Goal: Task Accomplishment & Management: Manage account settings

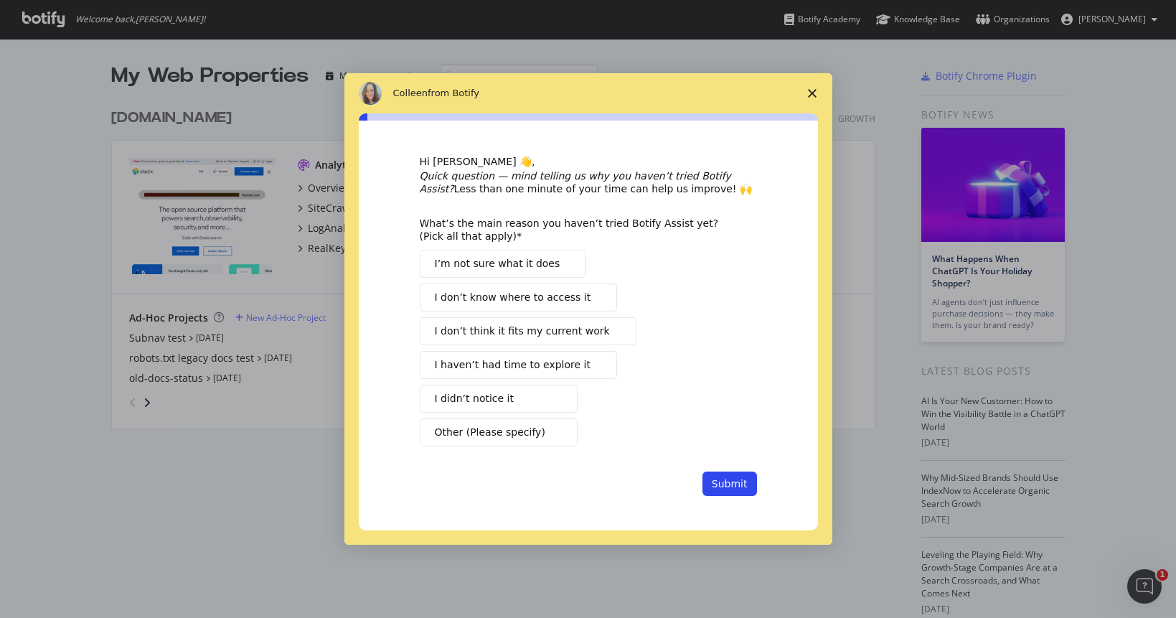
click at [810, 91] on polygon "Close survey" at bounding box center [812, 93] width 9 height 9
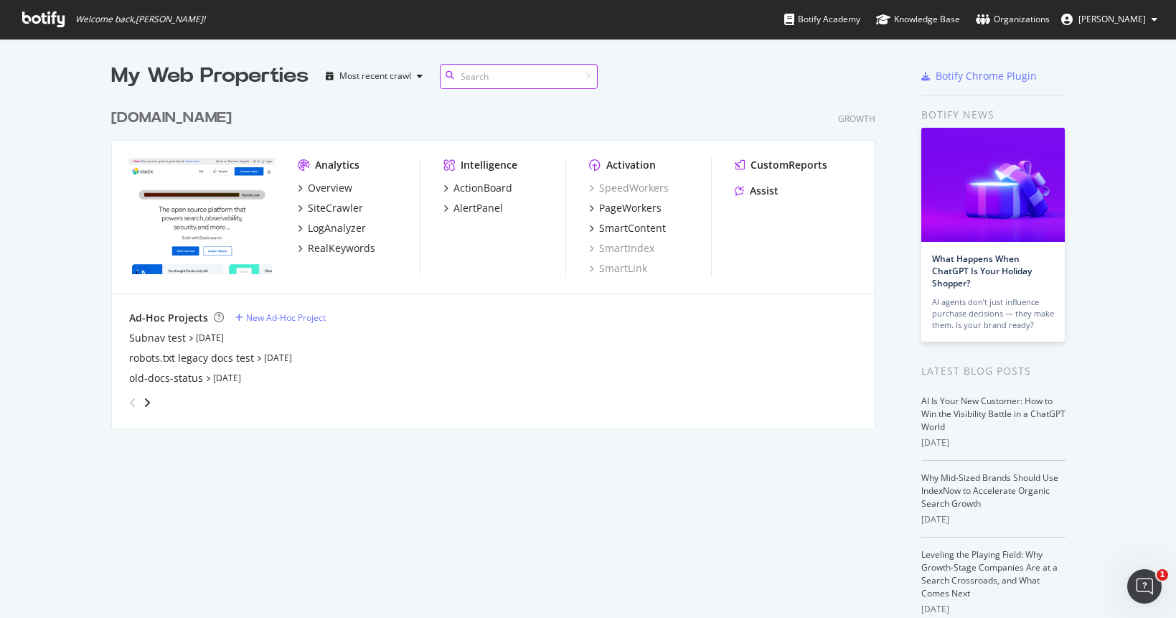
click at [530, 81] on input at bounding box center [519, 76] width 158 height 25
type input "b"
click at [324, 185] on div "Overview" at bounding box center [330, 188] width 44 height 14
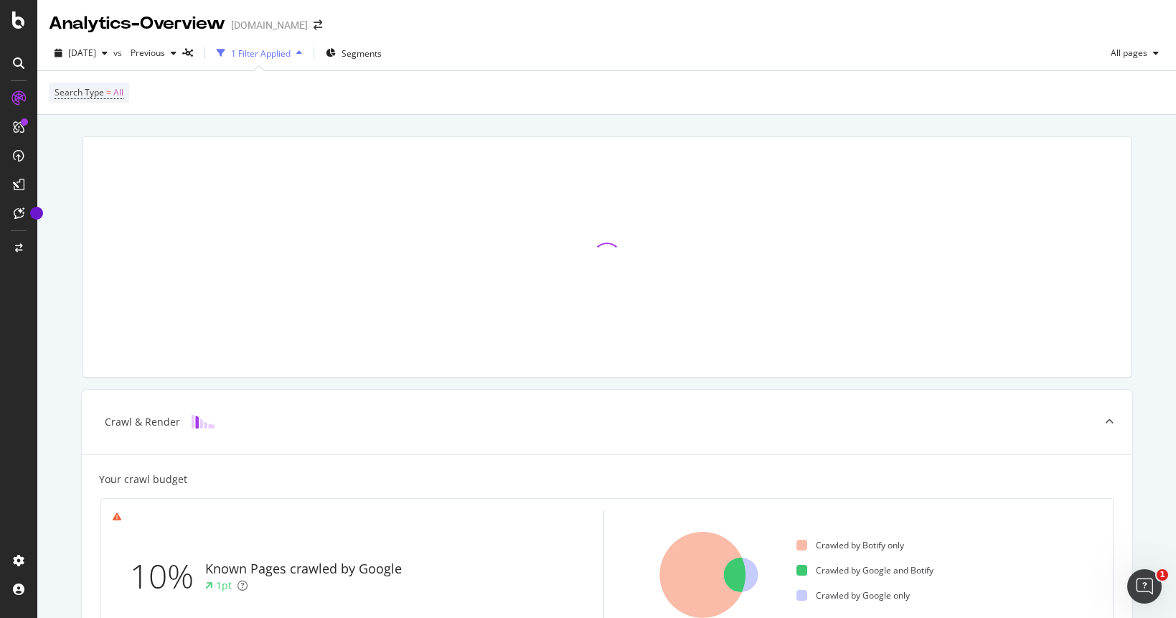
click at [8, 63] on div at bounding box center [18, 63] width 23 height 23
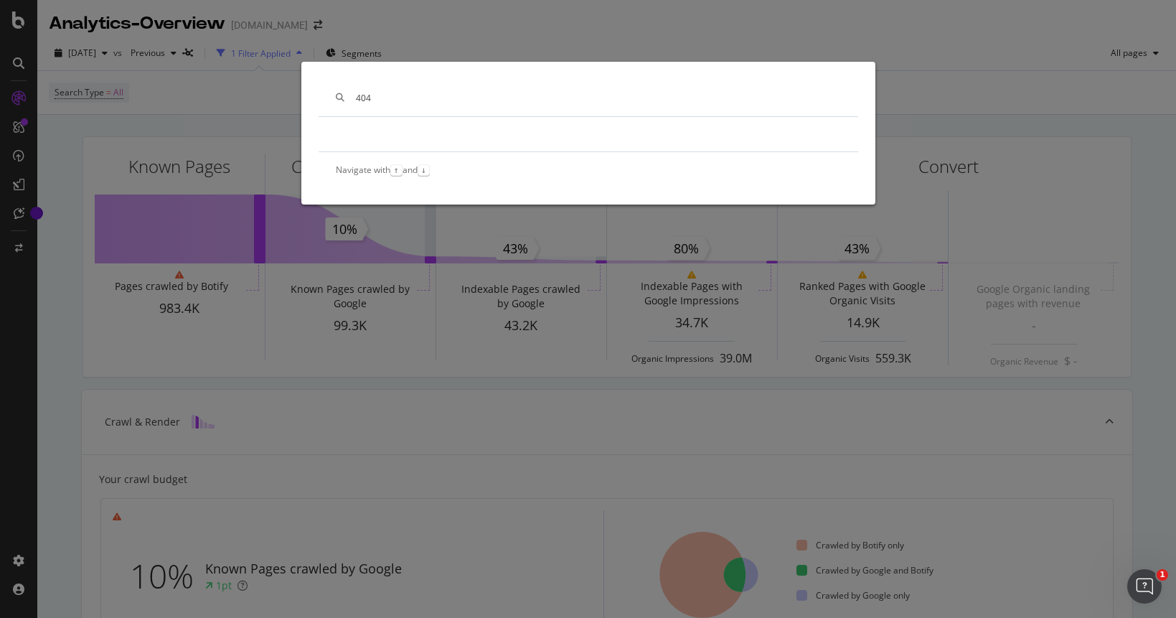
type input "404"
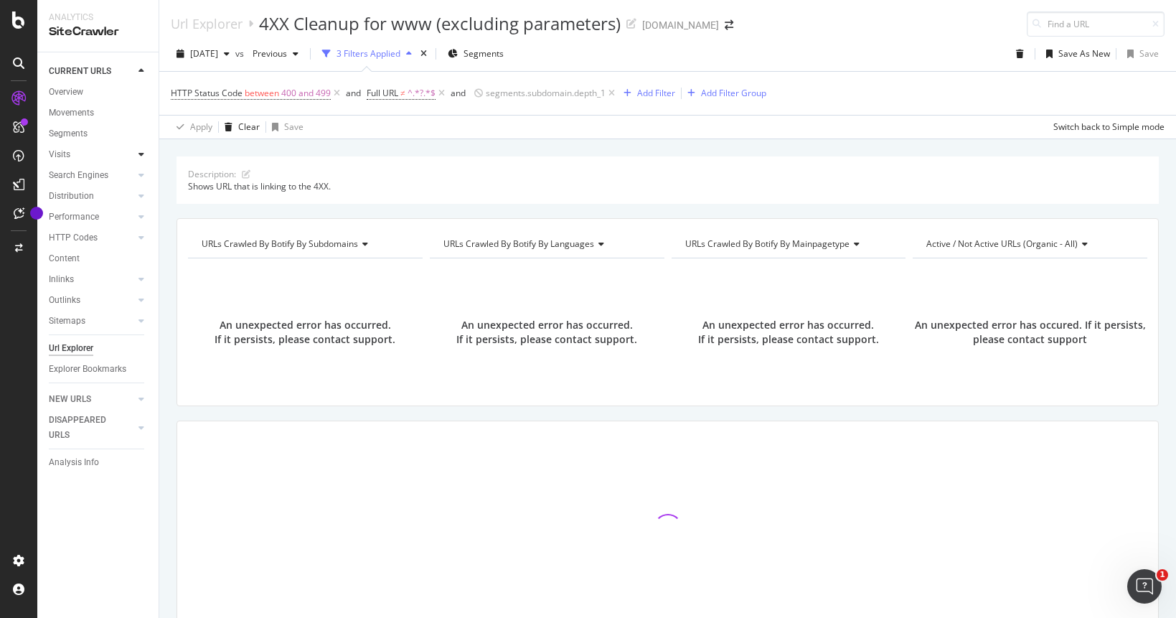
click at [139, 157] on icon at bounding box center [142, 154] width 6 height 9
click at [136, 217] on div at bounding box center [141, 217] width 14 height 14
click at [139, 295] on div at bounding box center [141, 300] width 14 height 14
click at [144, 306] on div at bounding box center [141, 300] width 14 height 14
click at [143, 342] on icon at bounding box center [142, 341] width 6 height 9
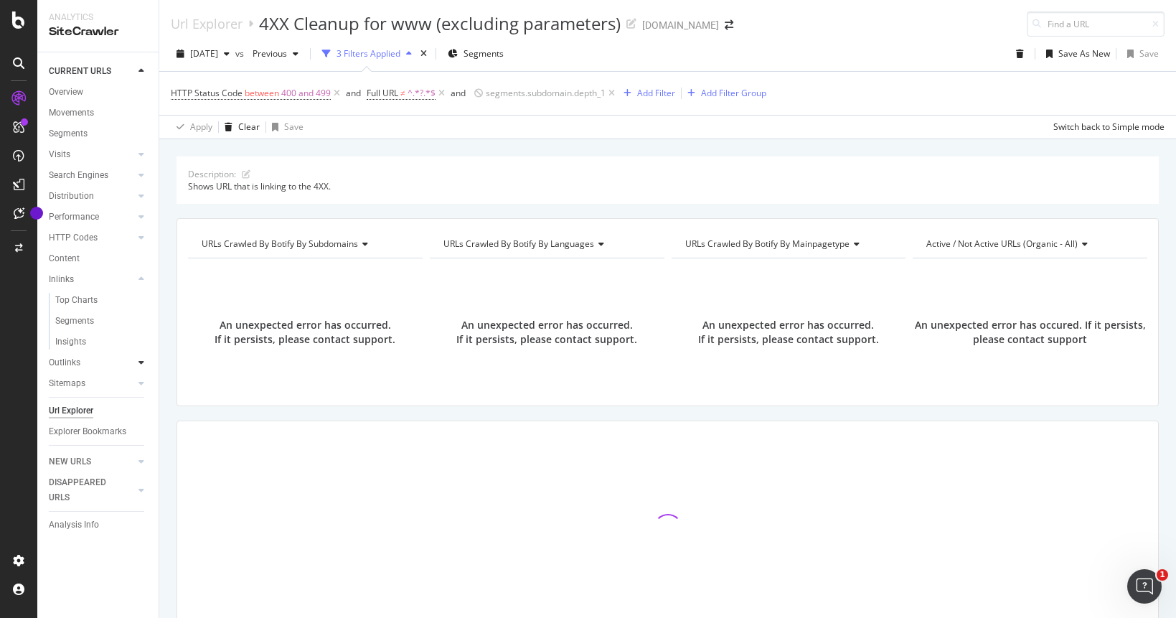
click at [142, 361] on icon at bounding box center [142, 362] width 6 height 9
click at [144, 281] on icon at bounding box center [142, 279] width 6 height 9
click at [296, 91] on span "400 and 499" at bounding box center [306, 93] width 50 height 20
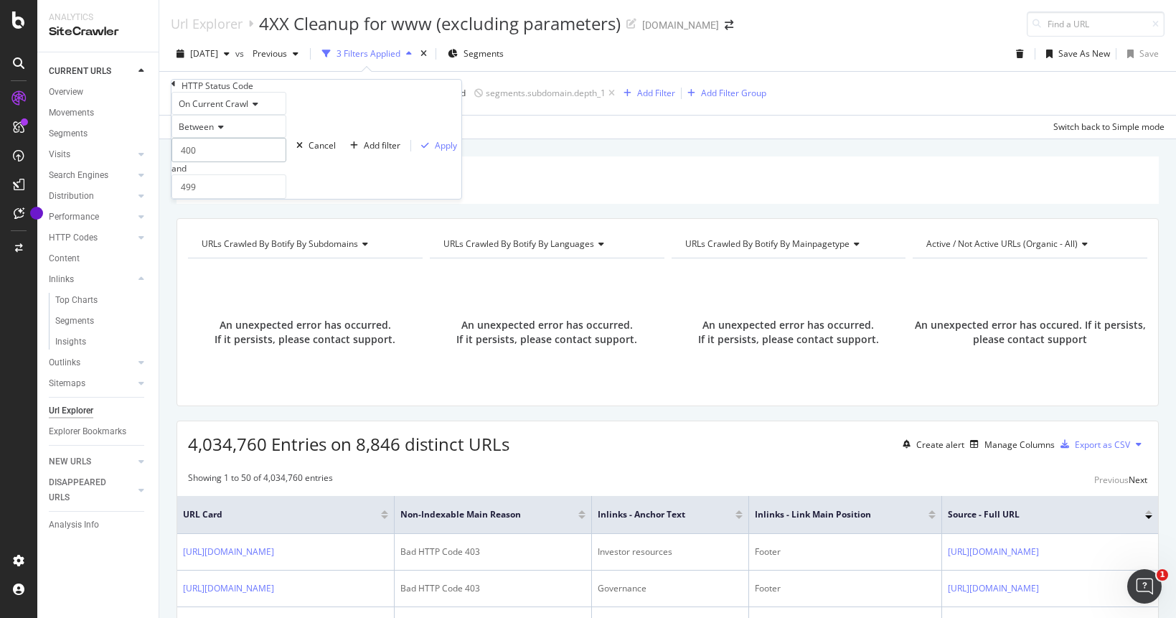
click at [225, 162] on input "400" at bounding box center [229, 150] width 115 height 24
type input "404"
click at [230, 199] on input "499" at bounding box center [229, 186] width 115 height 24
type input "4"
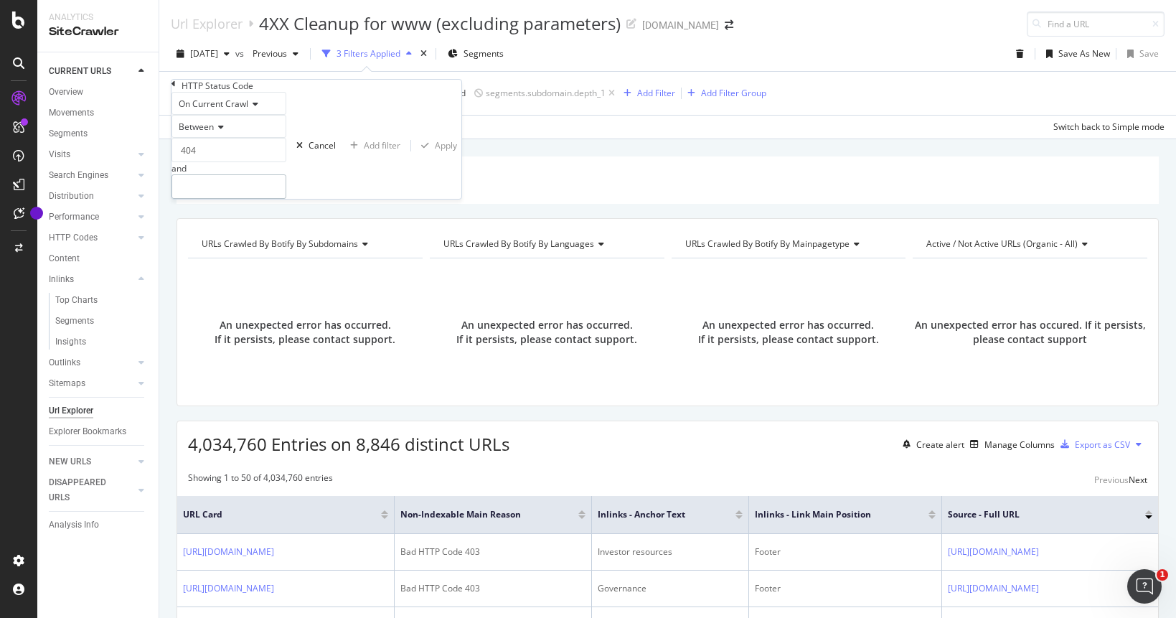
click at [277, 199] on input "number" at bounding box center [229, 186] width 115 height 24
click at [227, 199] on input "404" at bounding box center [229, 186] width 115 height 24
type input "405"
click at [435, 151] on div "Apply" at bounding box center [446, 145] width 22 height 12
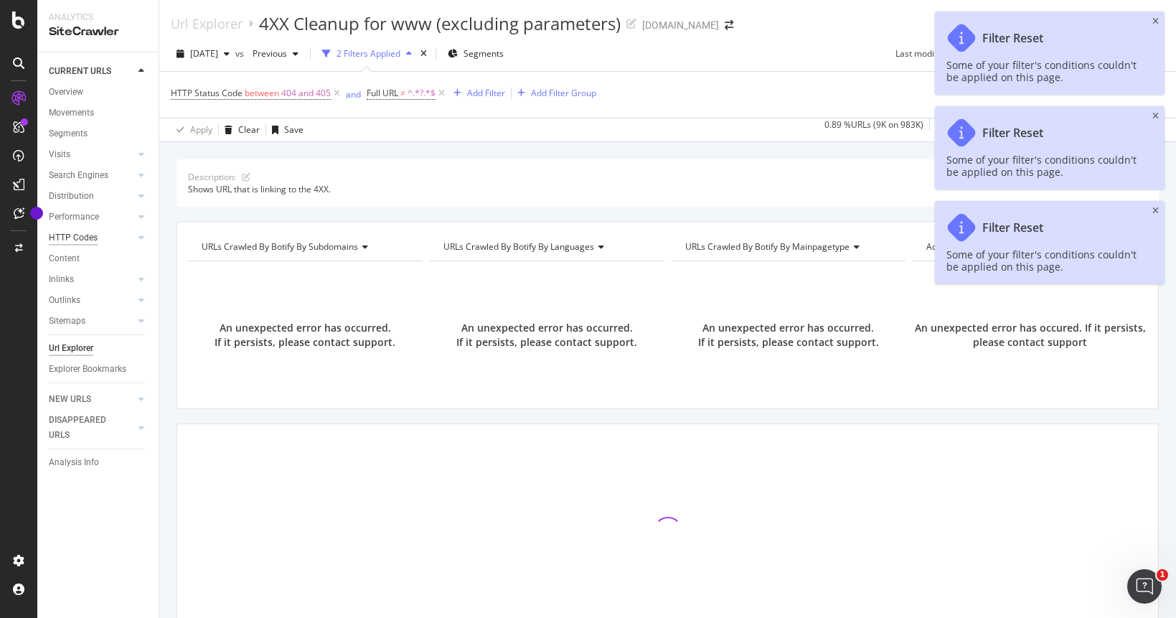
click at [77, 239] on div "HTTP Codes" at bounding box center [73, 237] width 49 height 15
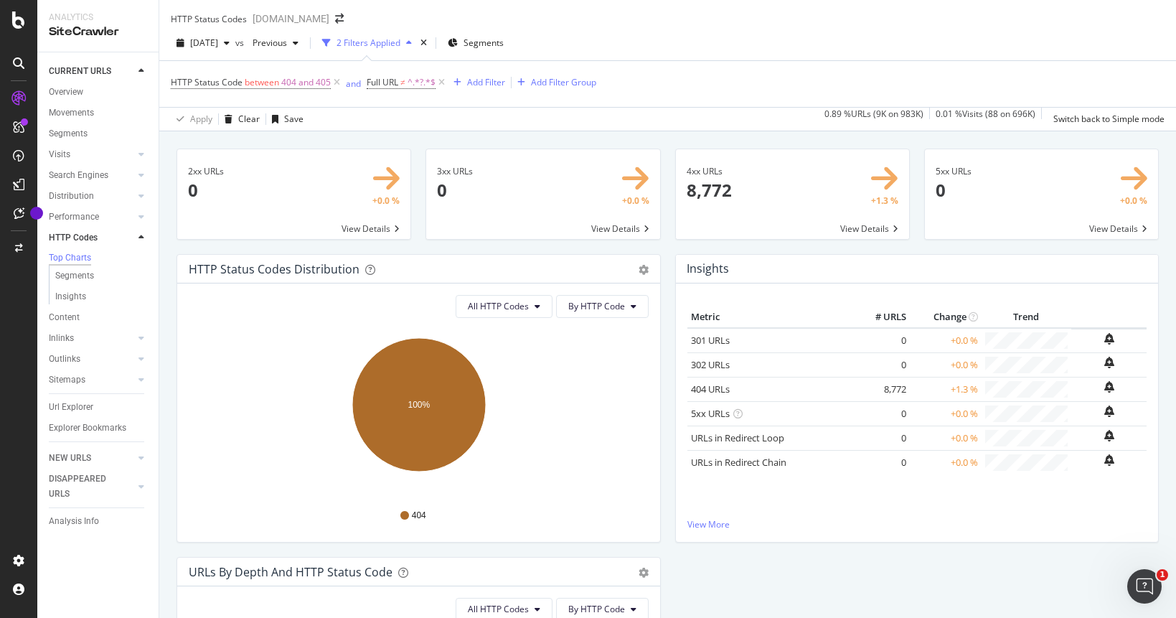
click at [83, 34] on div "SiteCrawler" at bounding box center [98, 32] width 98 height 17
click at [1153, 580] on div "Open Intercom Messenger" at bounding box center [1144, 586] width 47 height 47
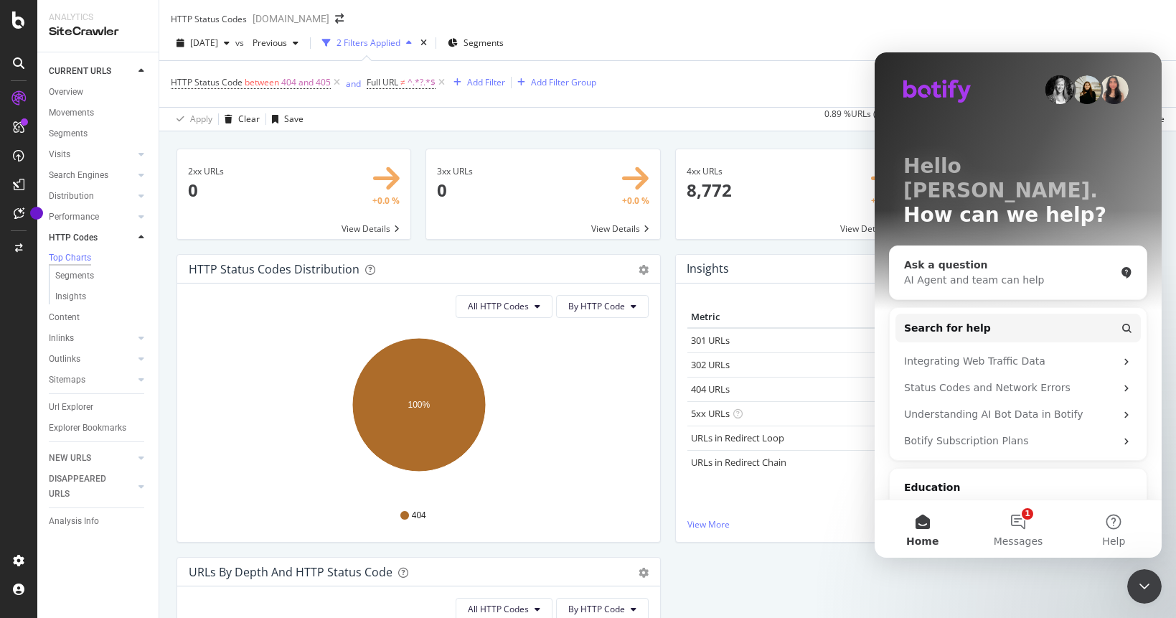
click at [993, 273] on div "AI Agent and team can help" at bounding box center [1009, 280] width 211 height 15
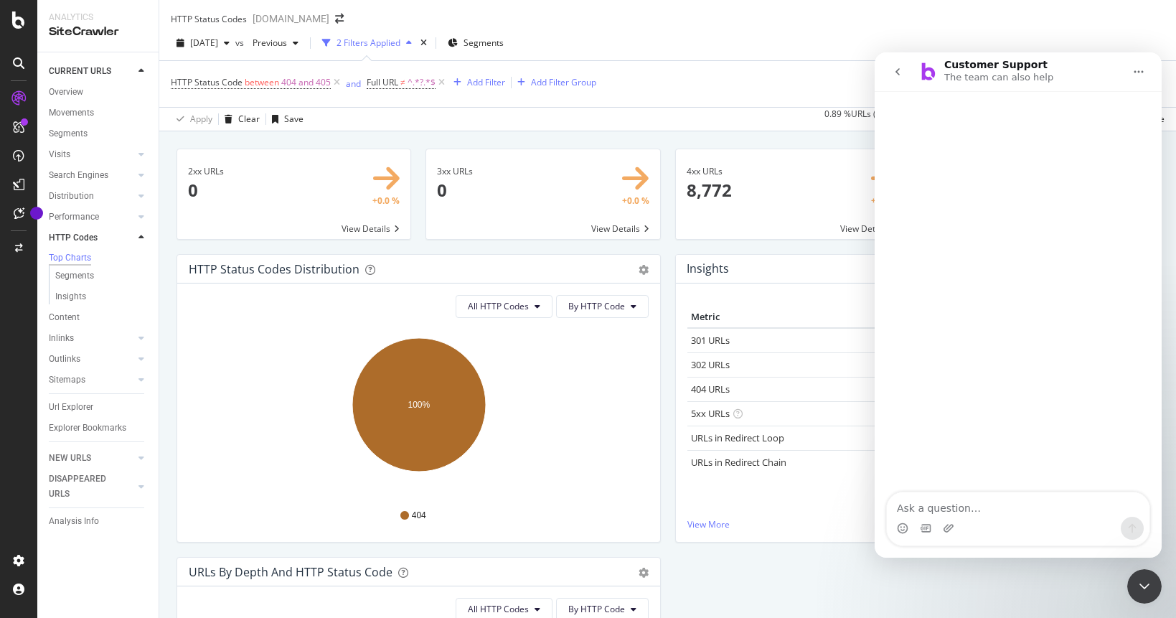
click at [898, 75] on icon "go back" at bounding box center [897, 71] width 11 height 11
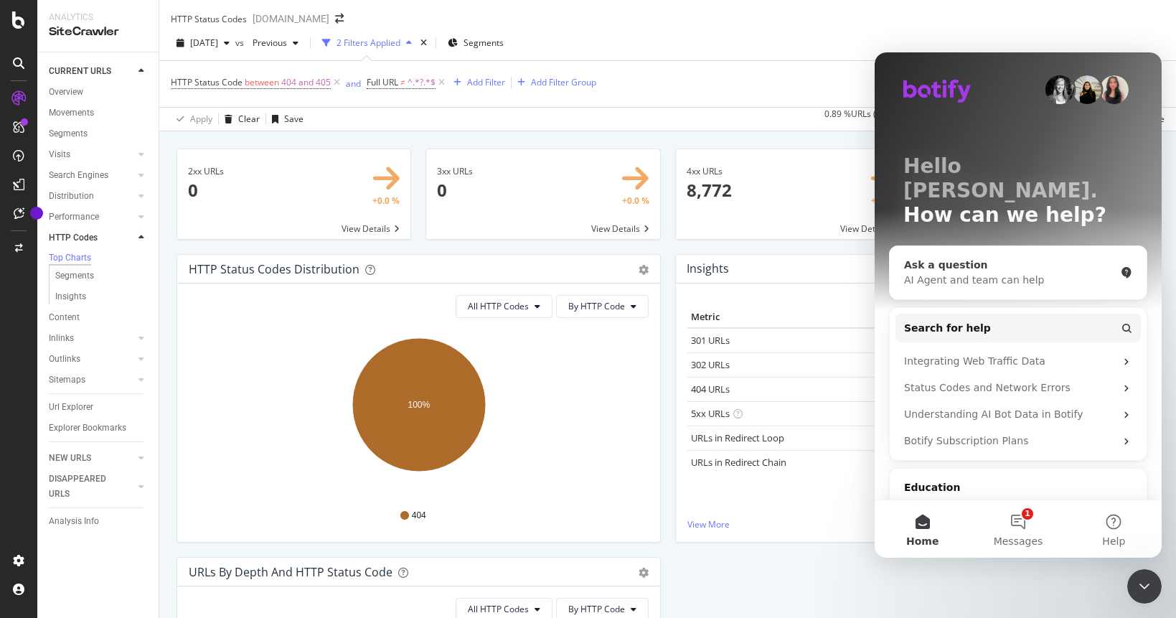
click at [990, 273] on div "AI Agent and team can help" at bounding box center [1009, 280] width 211 height 15
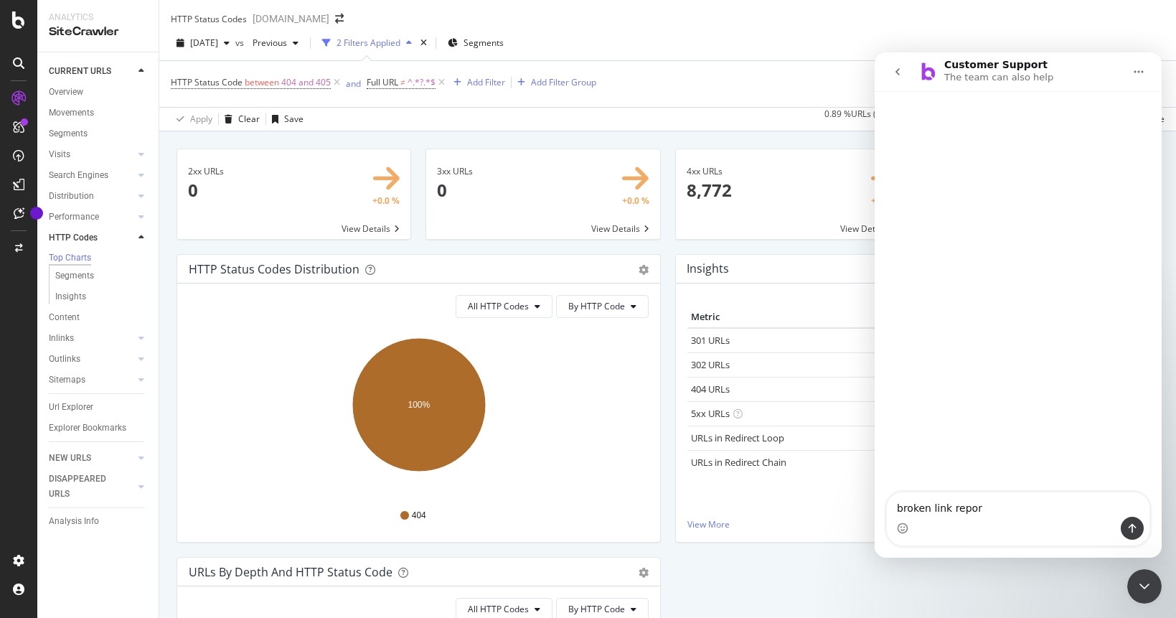
type textarea "broken link report"
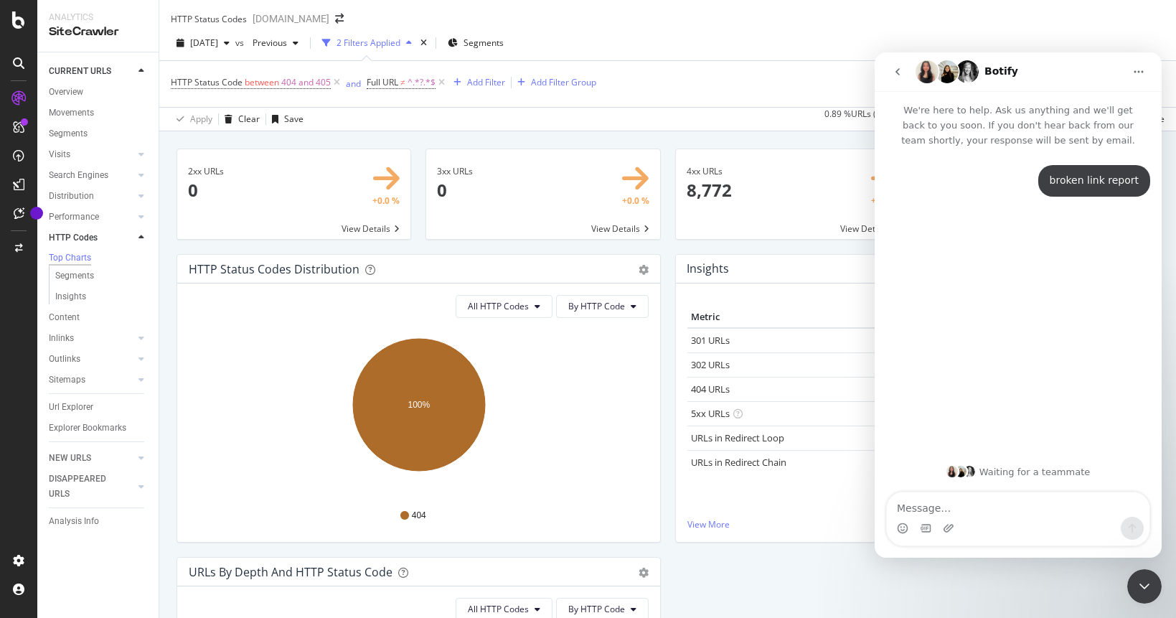
click at [901, 71] on icon "go back" at bounding box center [897, 71] width 11 height 11
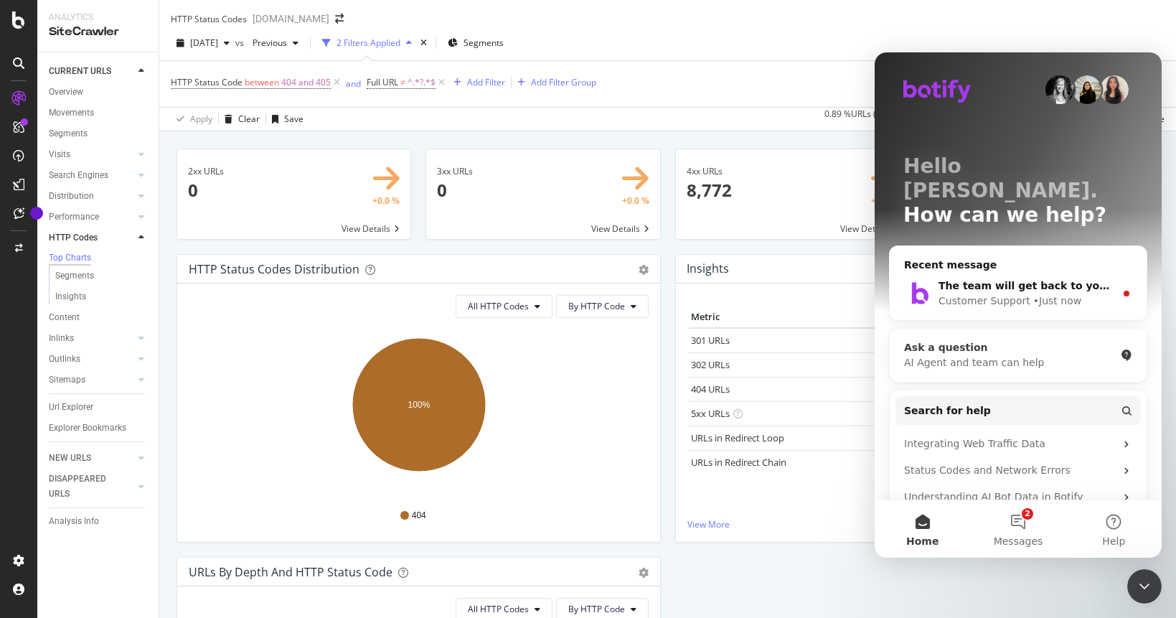
click at [1000, 355] on div "AI Agent and team can help" at bounding box center [1009, 362] width 211 height 15
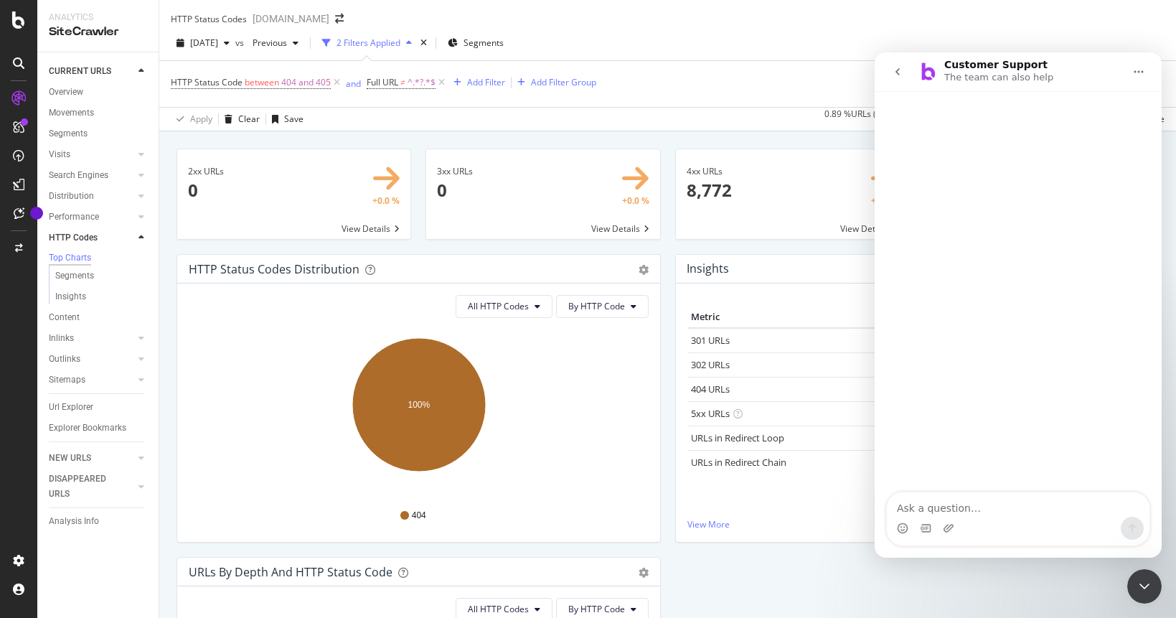
click at [896, 78] on button "go back" at bounding box center [897, 71] width 27 height 27
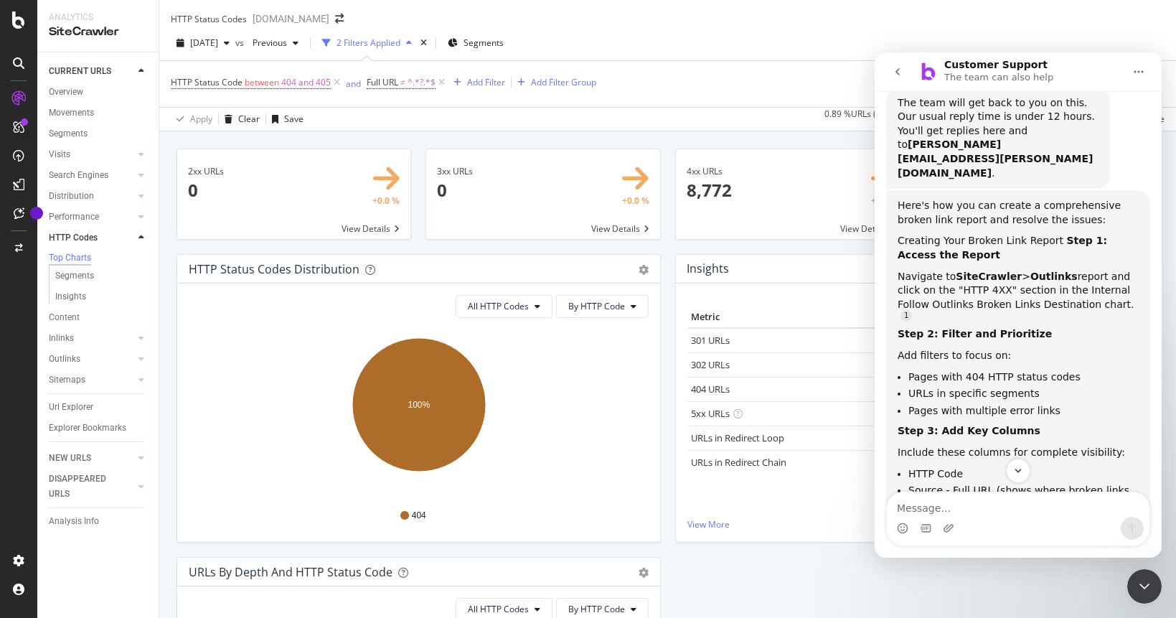
scroll to position [147, 0]
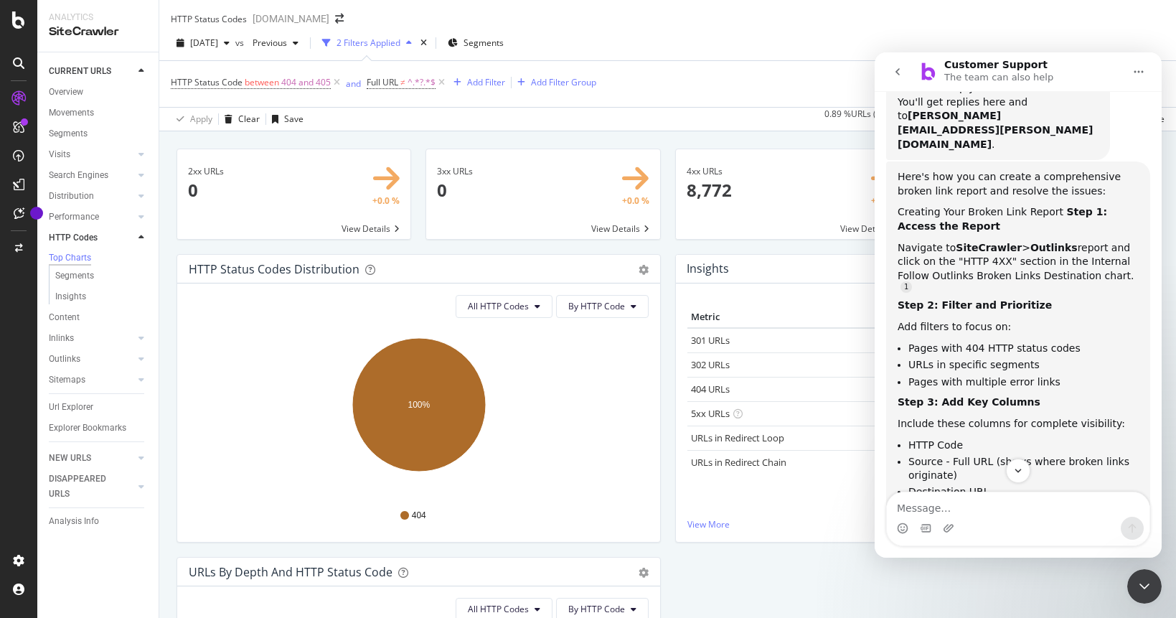
click at [925, 206] on span "Creating Your Broken Link Report" at bounding box center [981, 211] width 166 height 11
click at [933, 206] on span "Creating Your Broken Link Report" at bounding box center [981, 211] width 166 height 11
click at [934, 241] on div "Navigate to SiteCrawler > Outlinks report and click on the "HTTP 4XX" section i…" at bounding box center [1018, 266] width 241 height 51
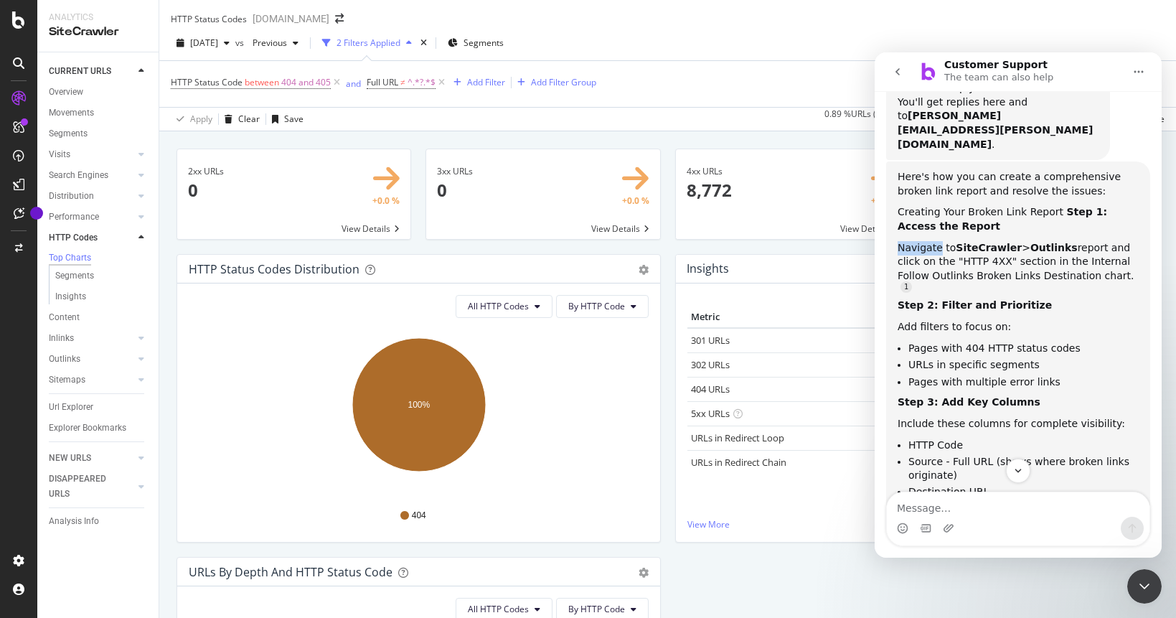
click at [934, 241] on div "Navigate to SiteCrawler > Outlinks report and click on the "HTTP 4XX" section i…" at bounding box center [1018, 266] width 241 height 51
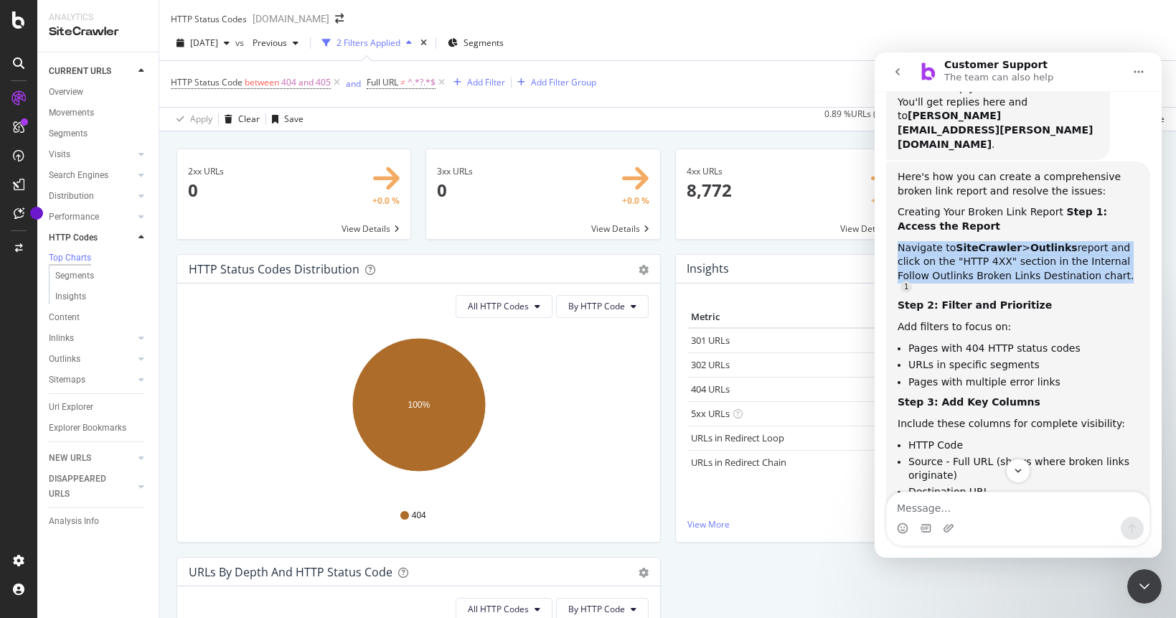
click at [934, 241] on div "Navigate to SiteCrawler > Outlinks report and click on the "HTTP 4XX" section i…" at bounding box center [1018, 266] width 241 height 51
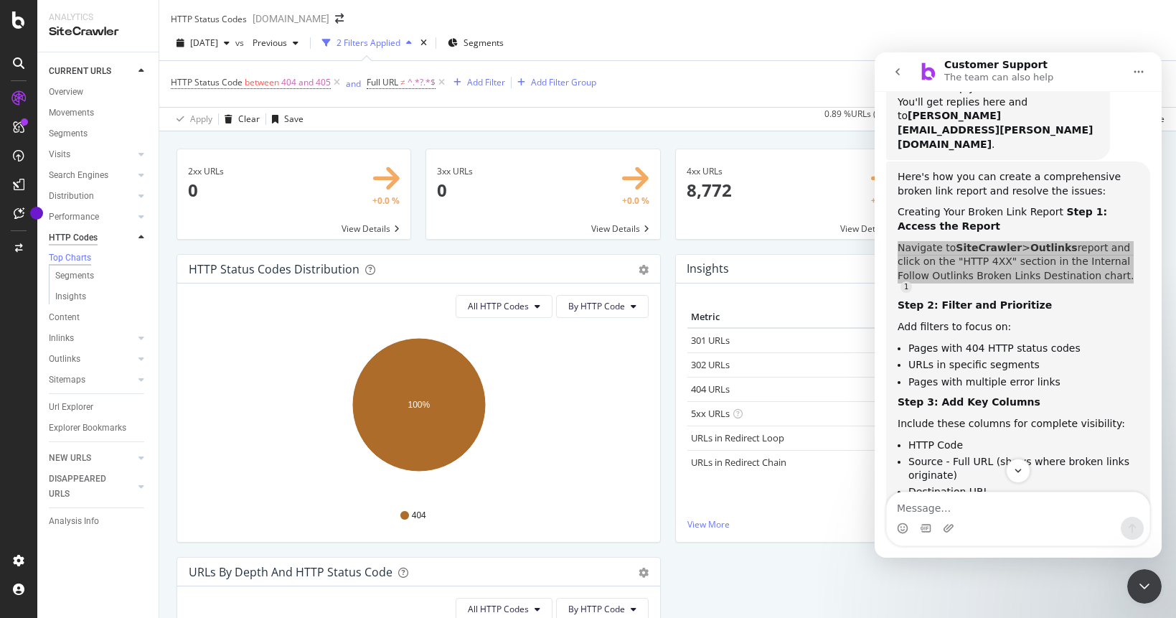
click at [71, 240] on div "HTTP Codes" at bounding box center [73, 237] width 49 height 15
click at [69, 358] on div "Outlinks" at bounding box center [65, 359] width 32 height 15
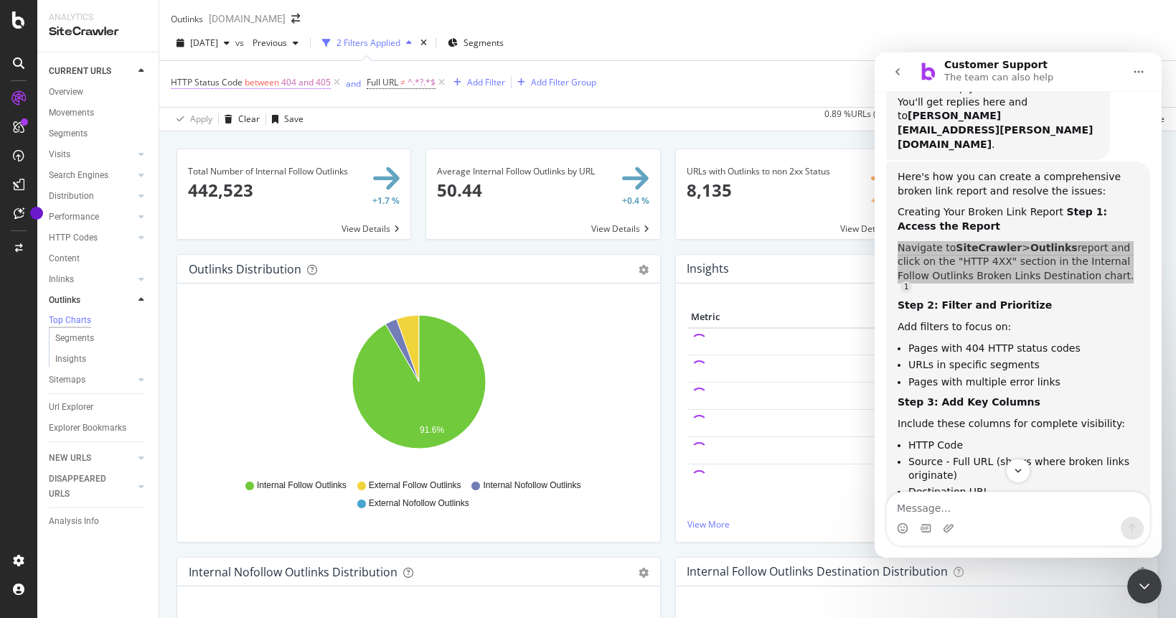
click at [281, 93] on span "404 and 405" at bounding box center [306, 82] width 50 height 20
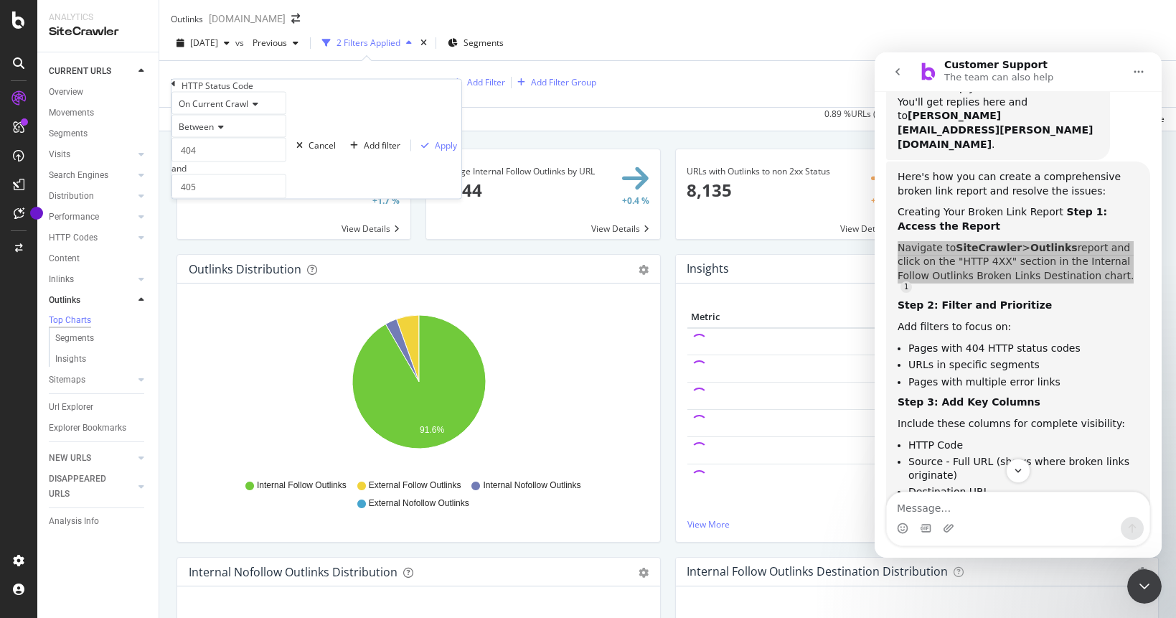
click at [221, 131] on icon at bounding box center [219, 127] width 10 height 9
click at [309, 151] on div "Cancel" at bounding box center [322, 145] width 27 height 12
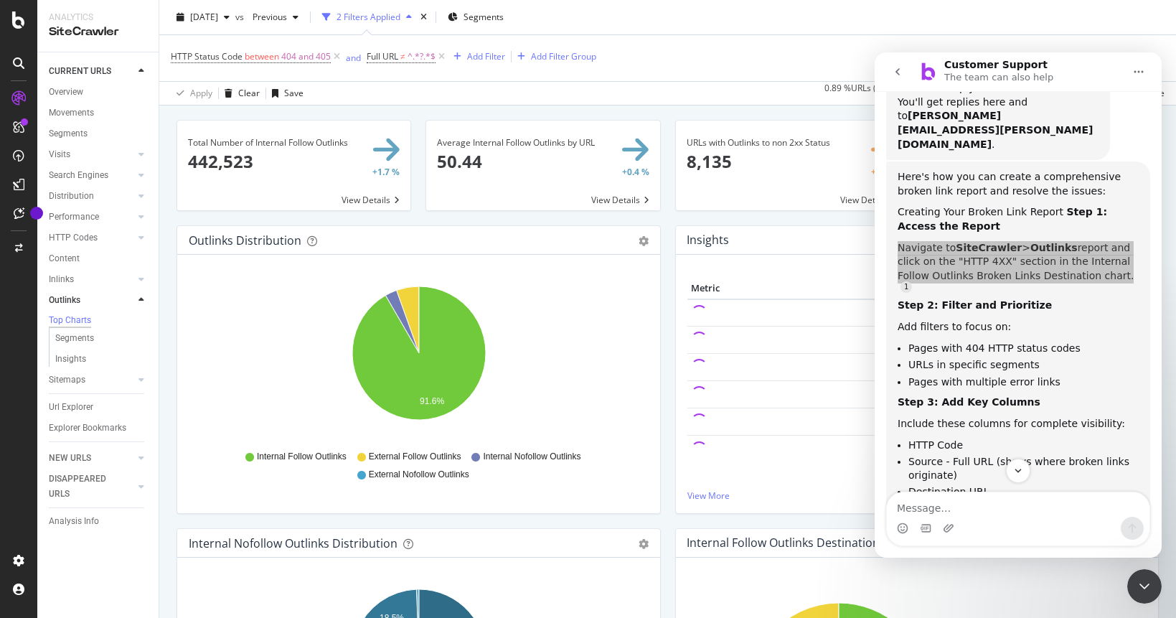
scroll to position [36, 0]
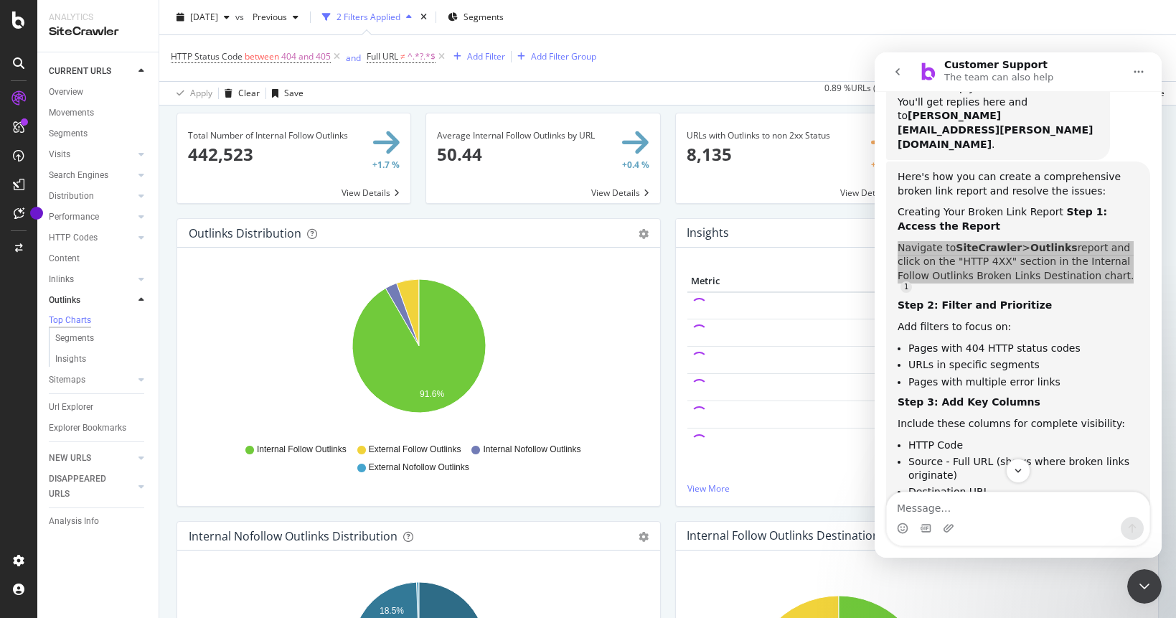
click at [178, 260] on div "Hold CMD (⌘) while clicking to filter the report. 91.6% Type of Outlink Sum of …" at bounding box center [418, 377] width 483 height 258
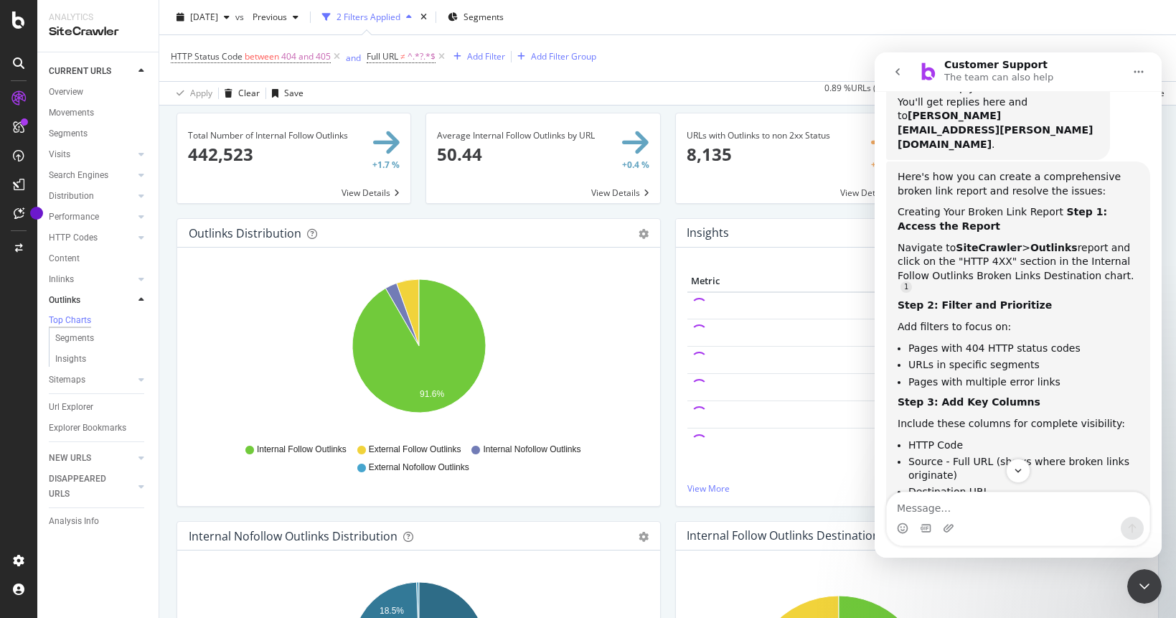
scroll to position [603, 0]
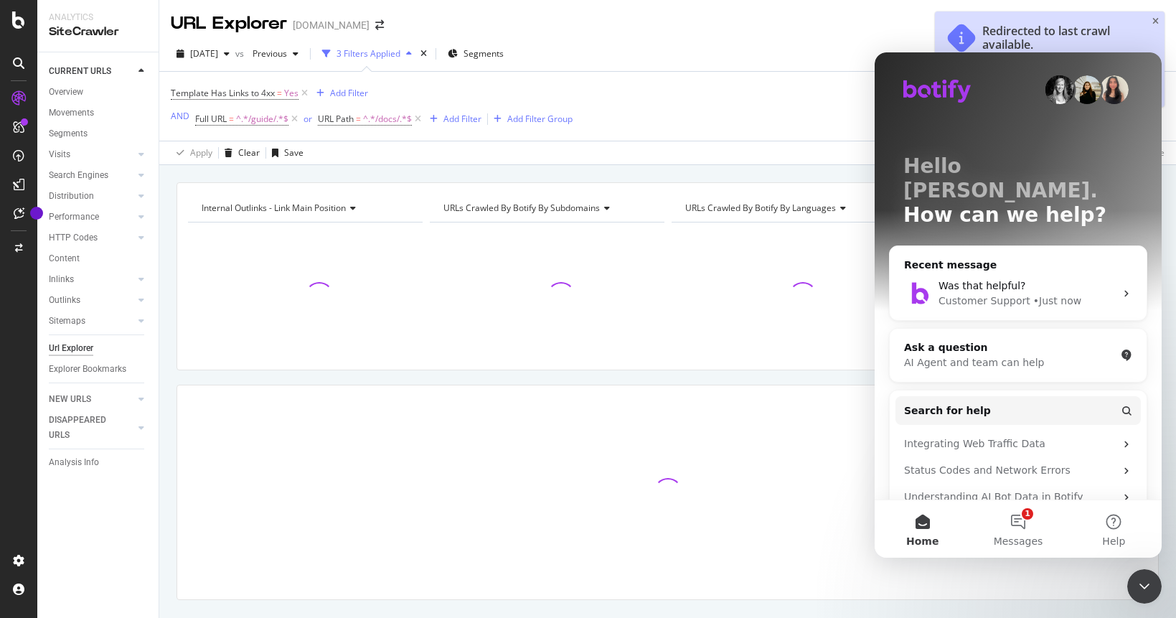
click at [1148, 69] on div "Hello Poe. How can we help? Recent message Was that helpful? Customer Support •…" at bounding box center [1018, 369] width 287 height 634
drag, startPoint x: 1148, startPoint y: 62, endPoint x: 1152, endPoint y: 52, distance: 10.3
click at [1149, 59] on div "Hello Poe. How can we help? Recent message Was that helpful? Customer Support •…" at bounding box center [1018, 369] width 287 height 634
click at [1148, 32] on div "Redirected to last crawl available. The report you selected refers to a crawl t…" at bounding box center [1050, 58] width 230 height 95
drag, startPoint x: 1151, startPoint y: 22, endPoint x: 1146, endPoint y: 44, distance: 23.5
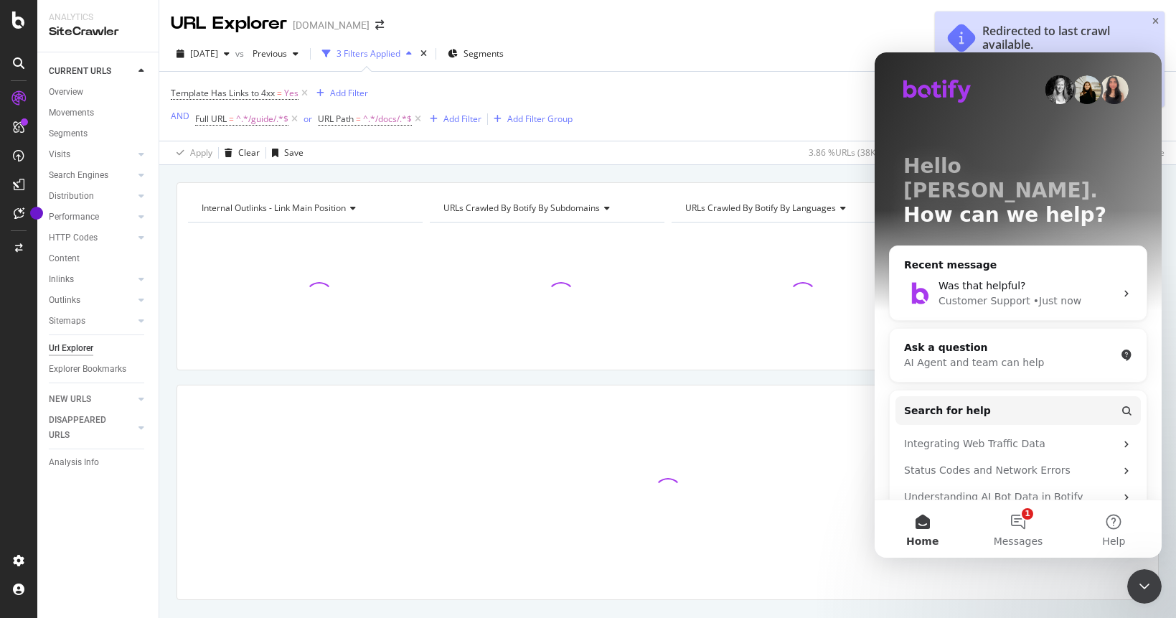
click at [1151, 25] on div "Redirected to last crawl available. The report you selected refers to a crawl t…" at bounding box center [1050, 58] width 230 height 95
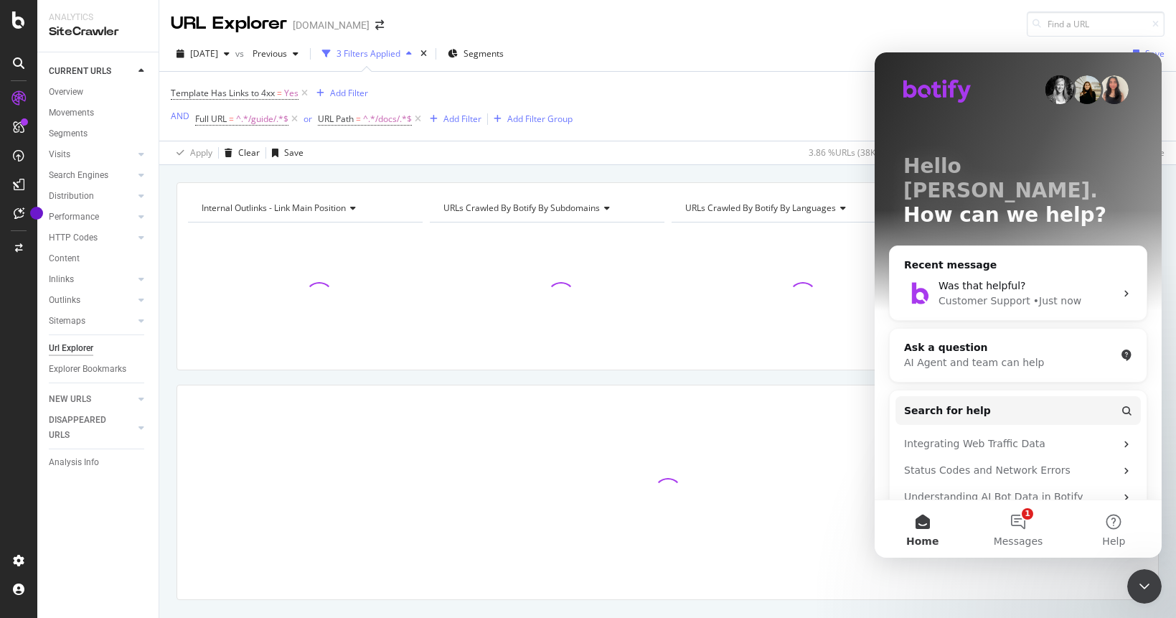
click at [1140, 578] on icon "Close Intercom Messenger" at bounding box center [1144, 586] width 17 height 17
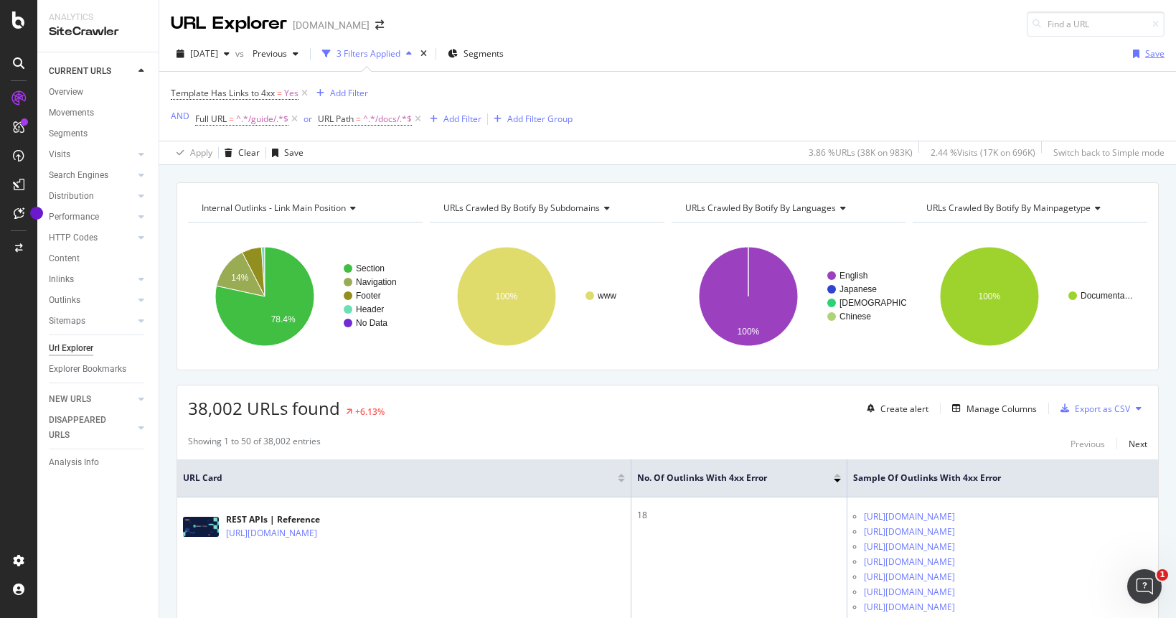
click at [1145, 54] on div "button" at bounding box center [1137, 54] width 18 height 9
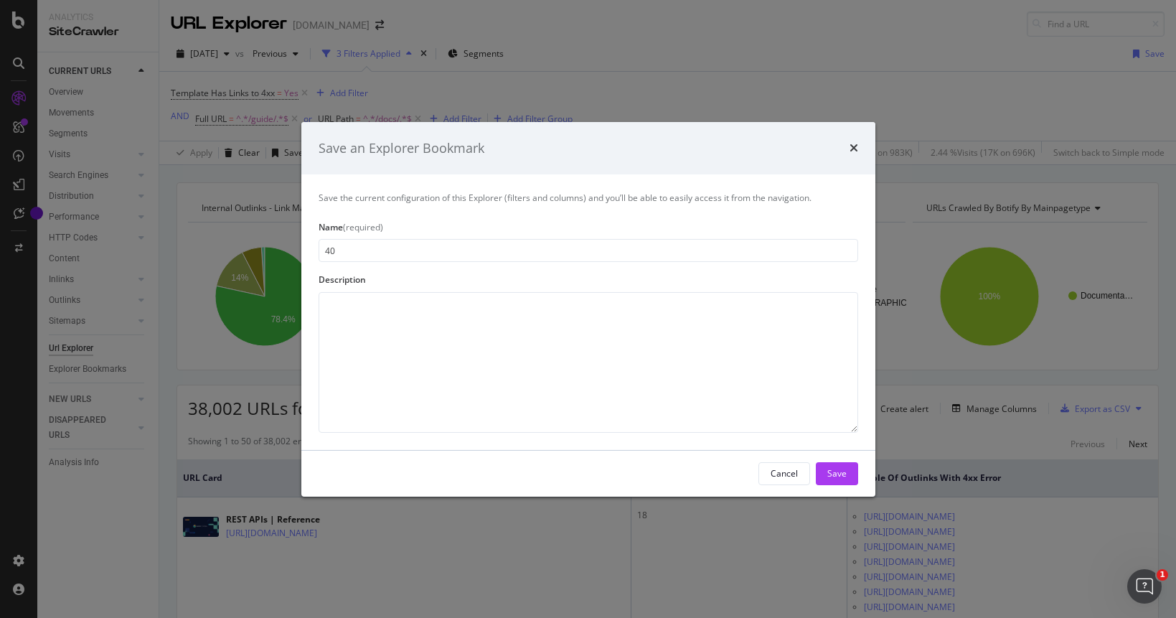
type input "4"
type input "4XX Report"
click at [829, 469] on div "Save" at bounding box center [837, 473] width 19 height 12
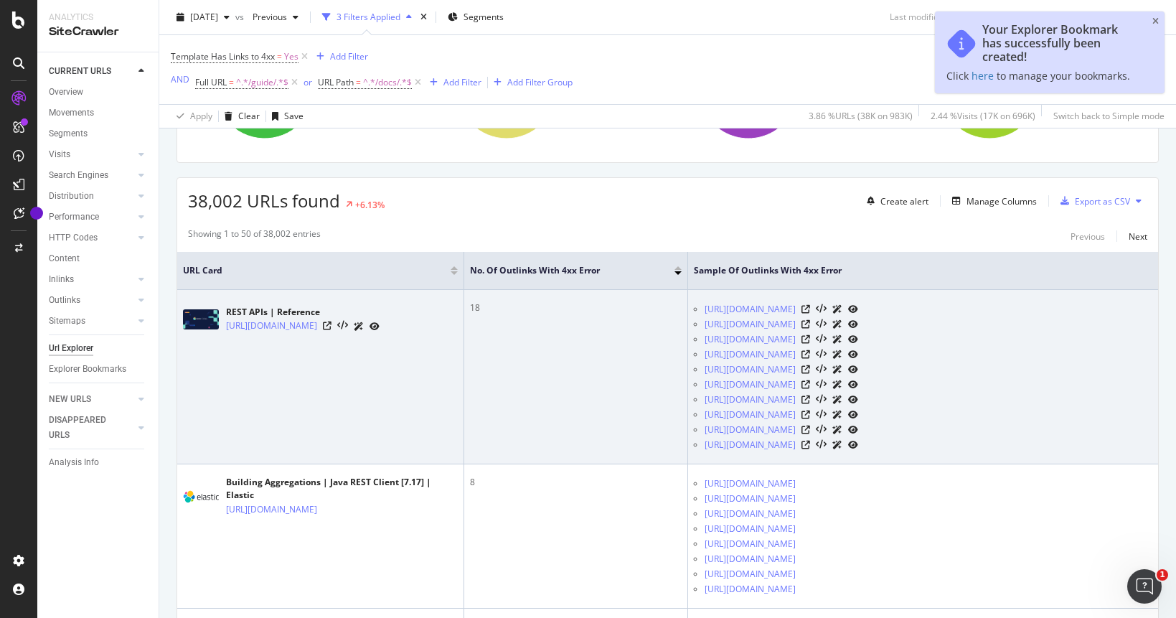
scroll to position [273, 0]
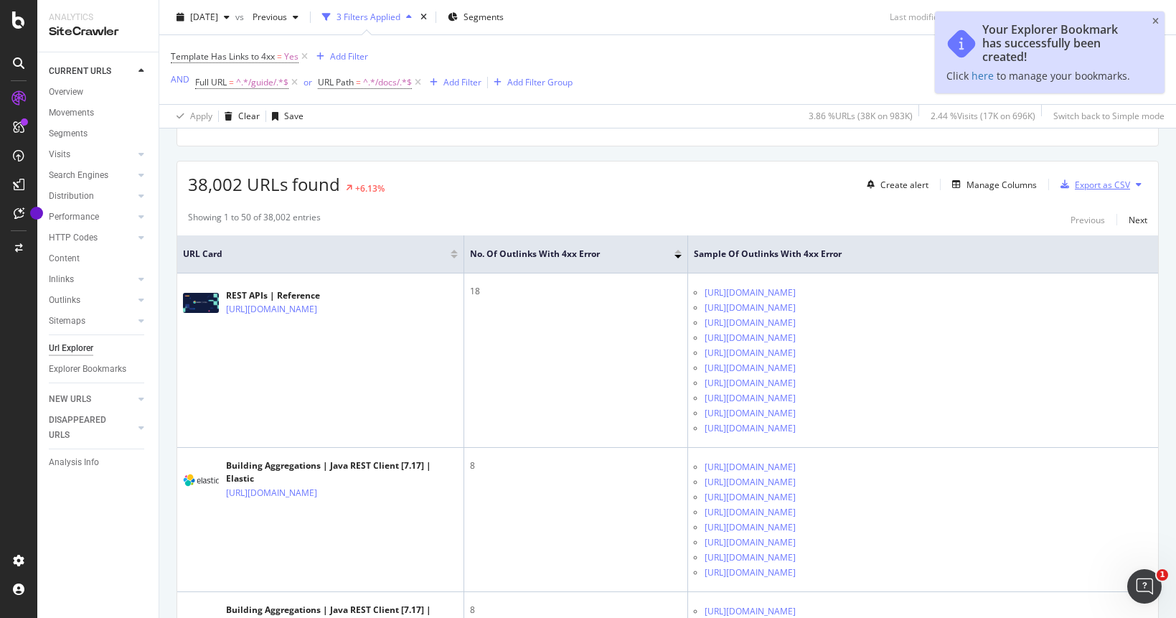
click at [1098, 190] on div "Export as CSV" at bounding box center [1102, 185] width 55 height 12
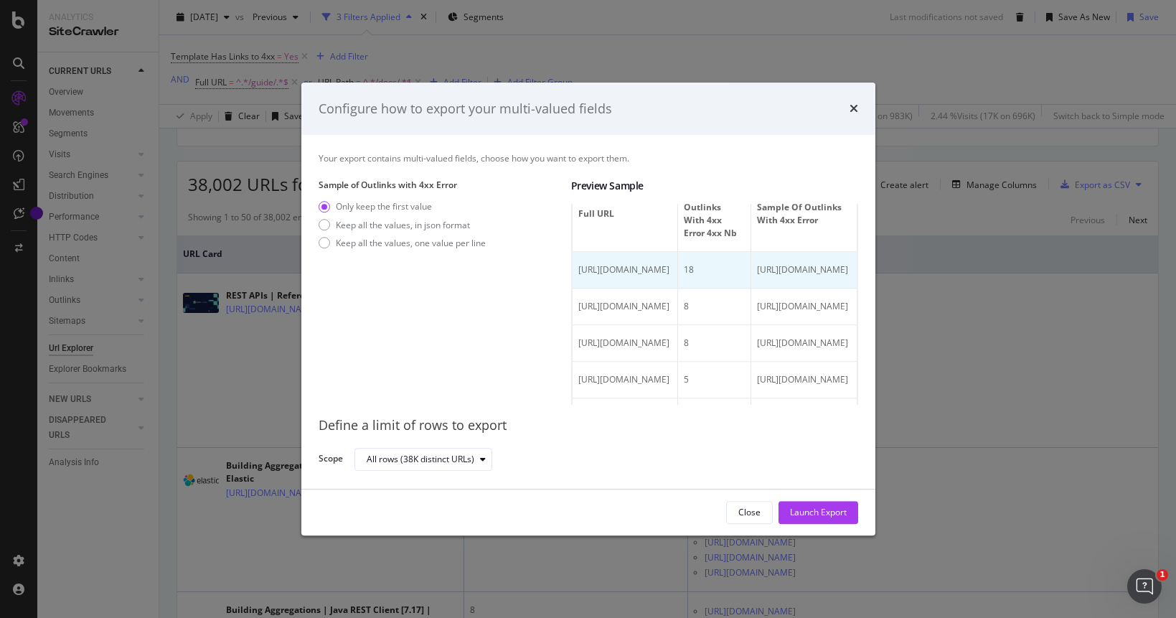
scroll to position [0, 0]
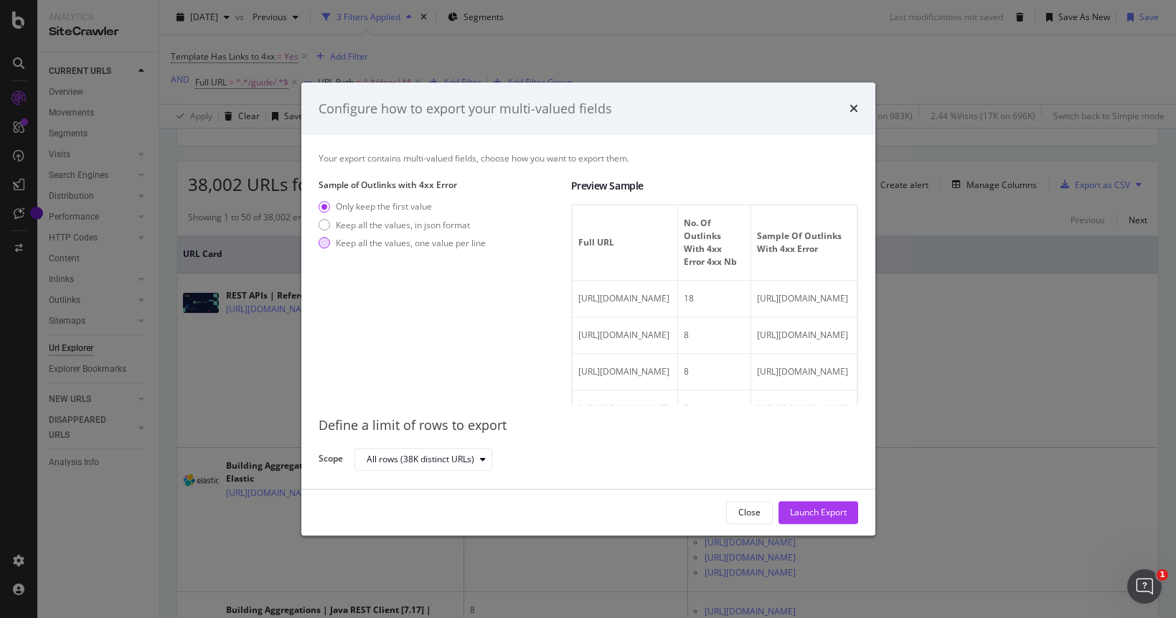
click at [443, 245] on div "Keep all the values, one value per line" at bounding box center [411, 243] width 150 height 12
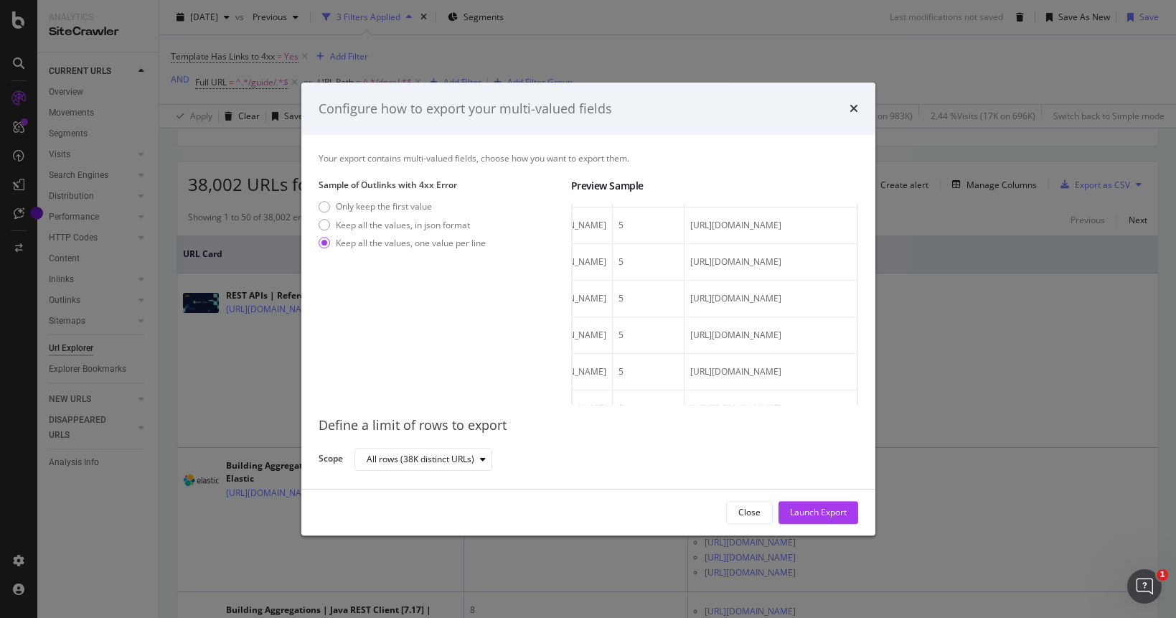
scroll to position [0, 334]
click at [854, 109] on icon "times" at bounding box center [854, 108] width 9 height 11
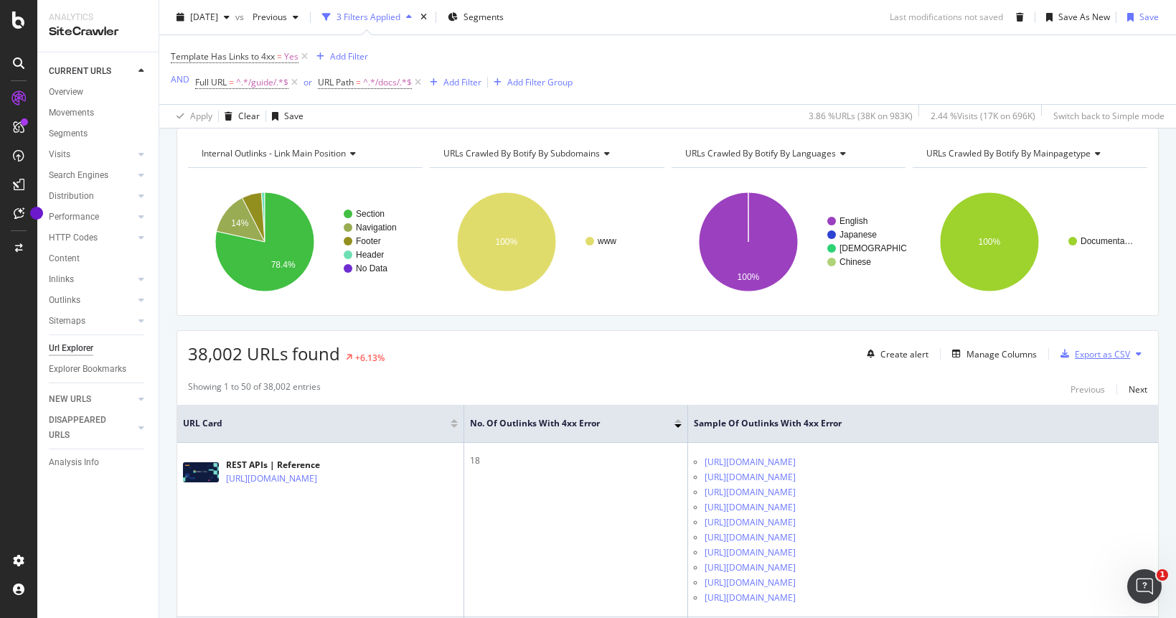
scroll to position [99, 0]
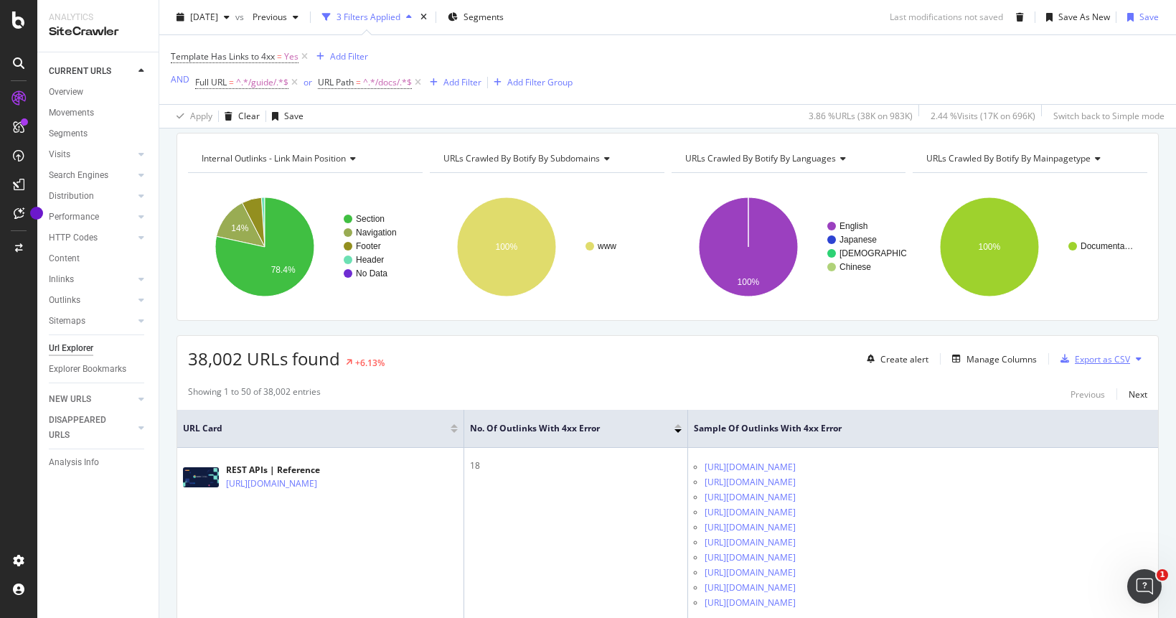
click at [1128, 364] on div "Export as CSV" at bounding box center [1102, 359] width 55 height 12
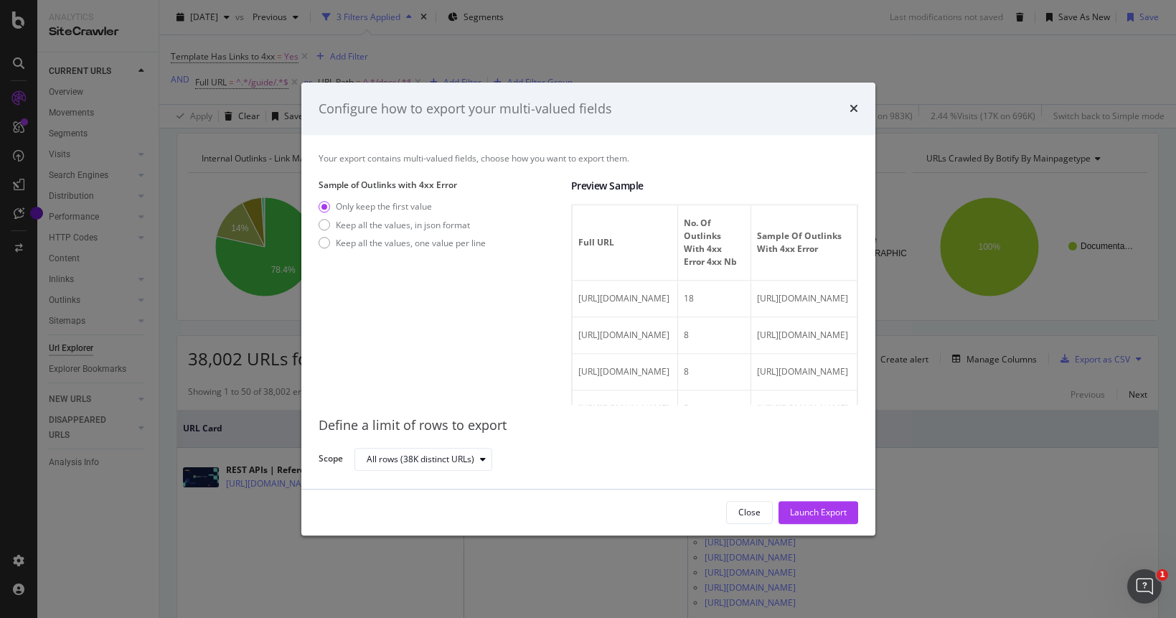
click at [1016, 380] on div "Configure how to export your multi-valued fields Your export contains multi-val…" at bounding box center [588, 309] width 1176 height 618
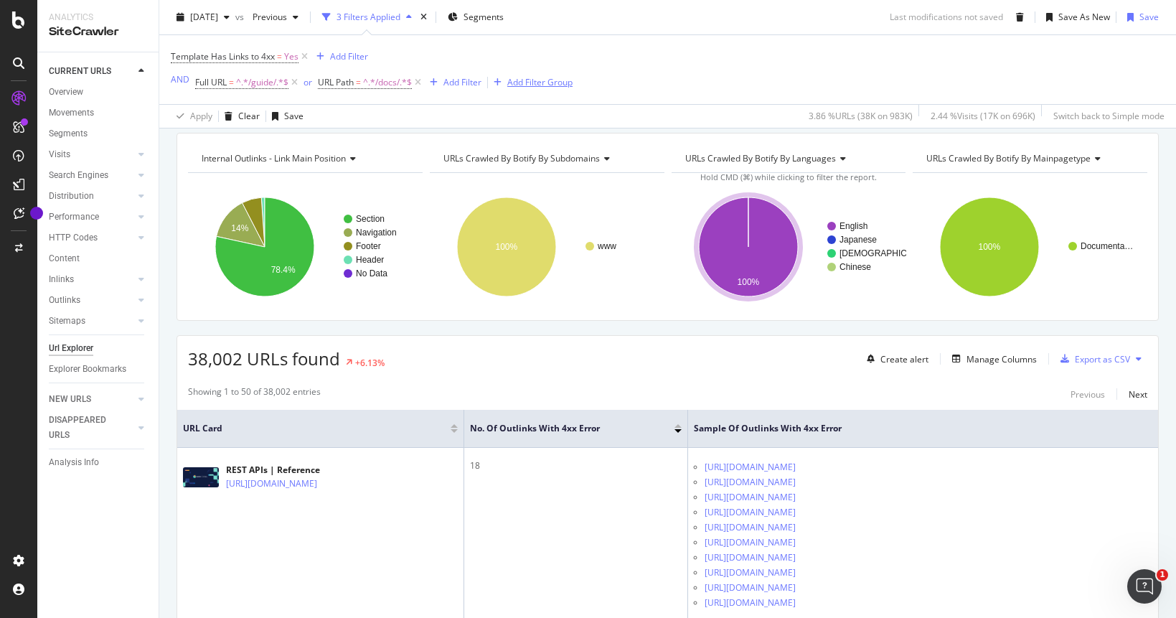
click at [510, 84] on div "Add Filter Group" at bounding box center [539, 82] width 65 height 12
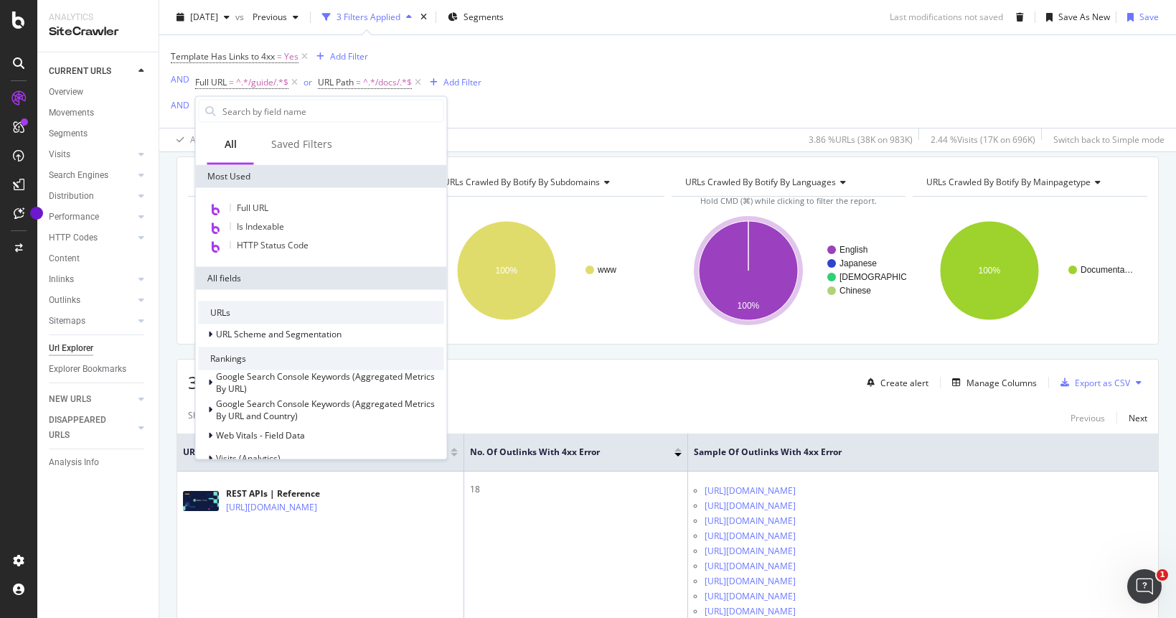
scroll to position [123, 0]
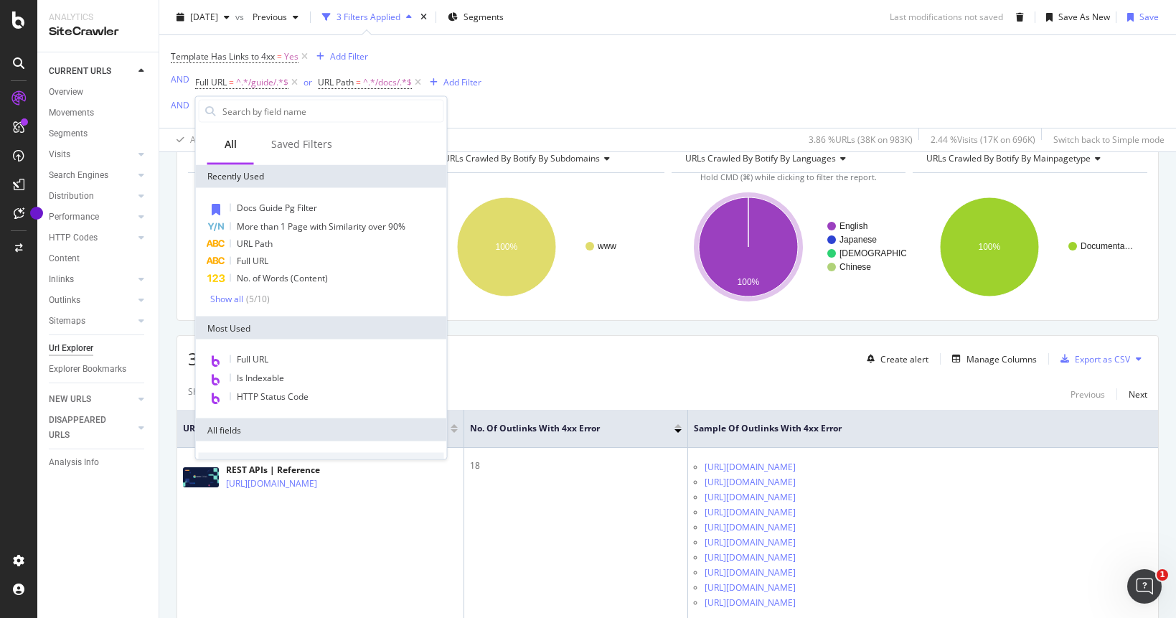
click at [489, 91] on div "Template Has Links to 4xx = Yes Add Filter AND Full URL = ^.*/guide/.*$ or URL …" at bounding box center [668, 81] width 994 height 93
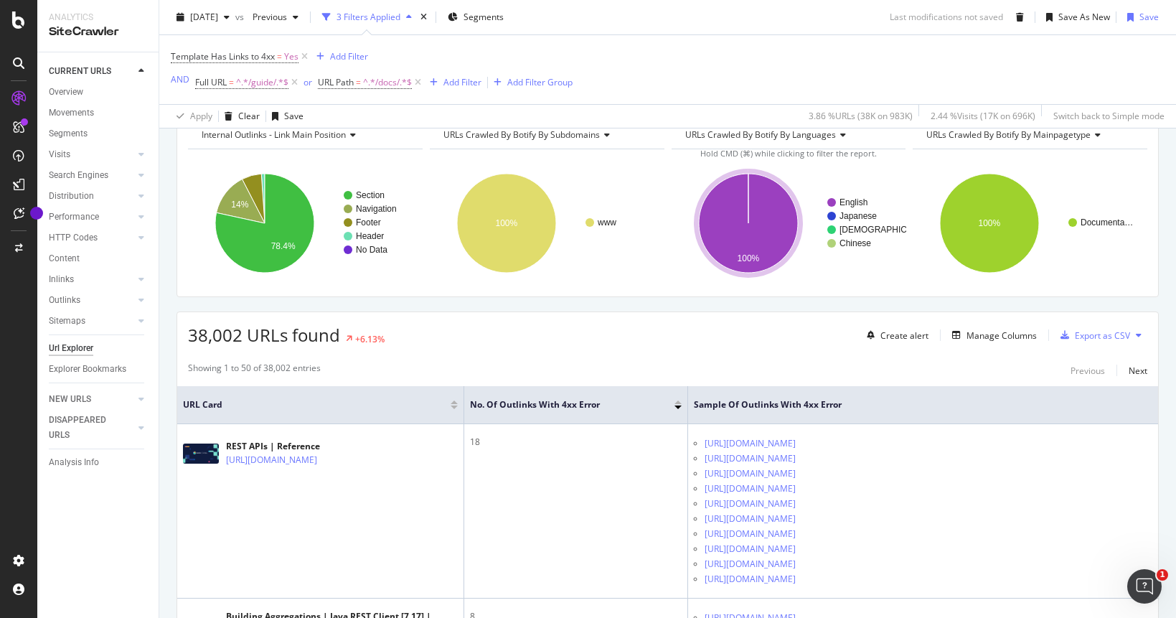
scroll to position [99, 0]
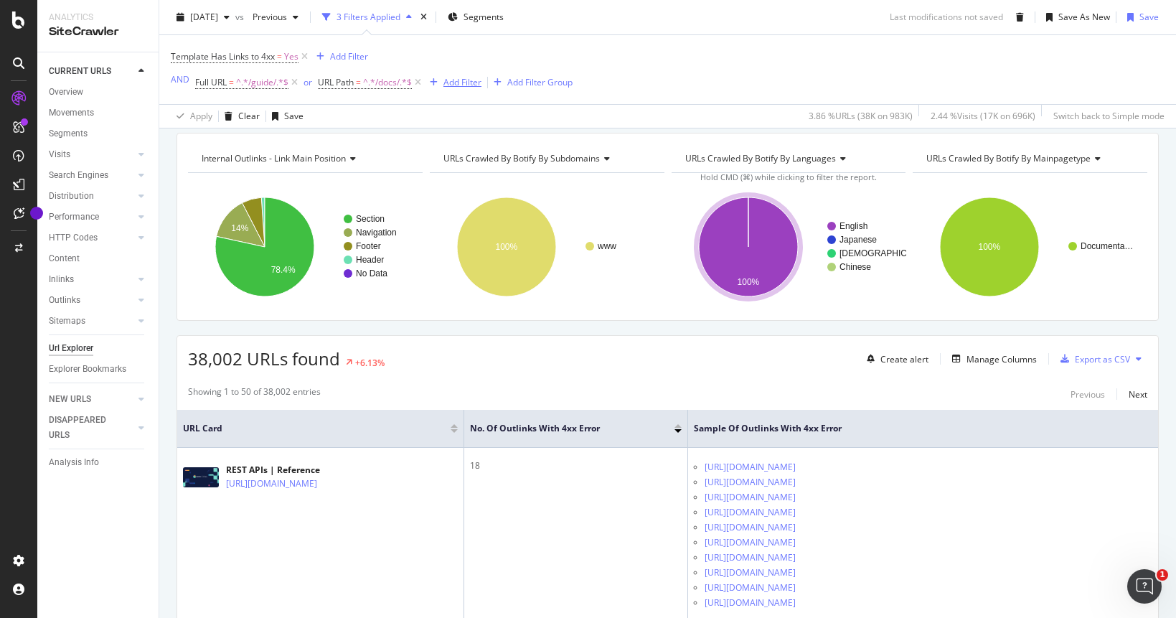
click at [463, 84] on div "Add Filter" at bounding box center [463, 82] width 38 height 12
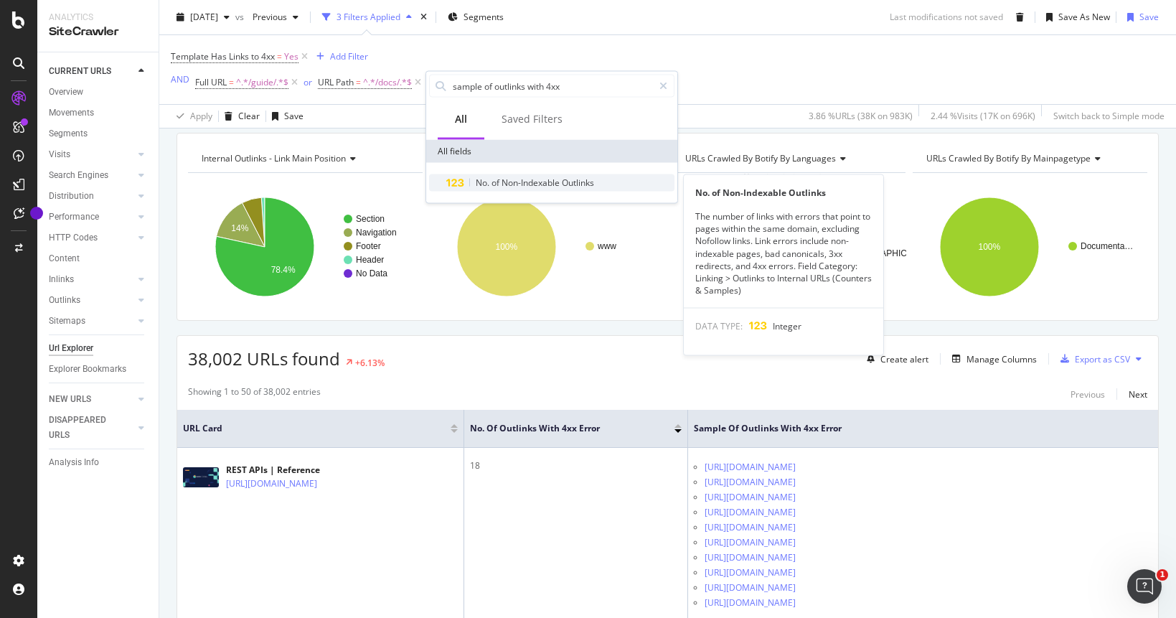
type input "sample of outlinks with 4xx"
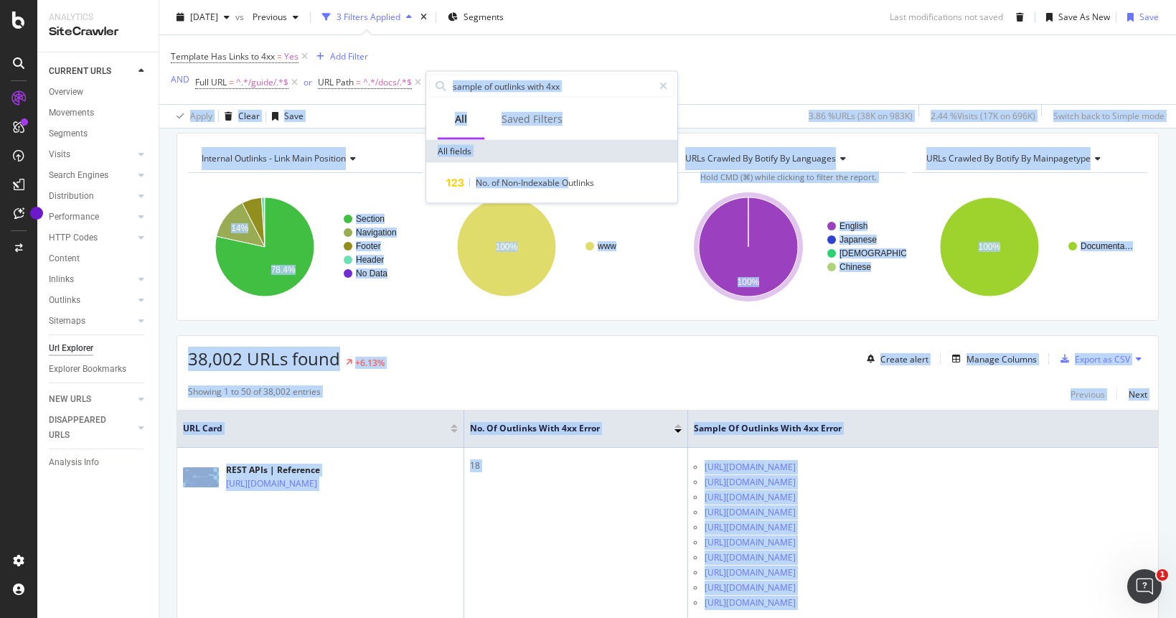
drag, startPoint x: 571, startPoint y: 185, endPoint x: 686, endPoint y: 95, distance: 146.3
click at [686, 95] on body "Analytics SiteCrawler CURRENT URLS Overview Movements Segments Visits Analysis …" at bounding box center [588, 309] width 1176 height 618
click at [686, 95] on div "Template Has Links to 4xx = Yes Add Filter AND Full URL = ^.*/guide/.*$ or URL …" at bounding box center [668, 69] width 994 height 69
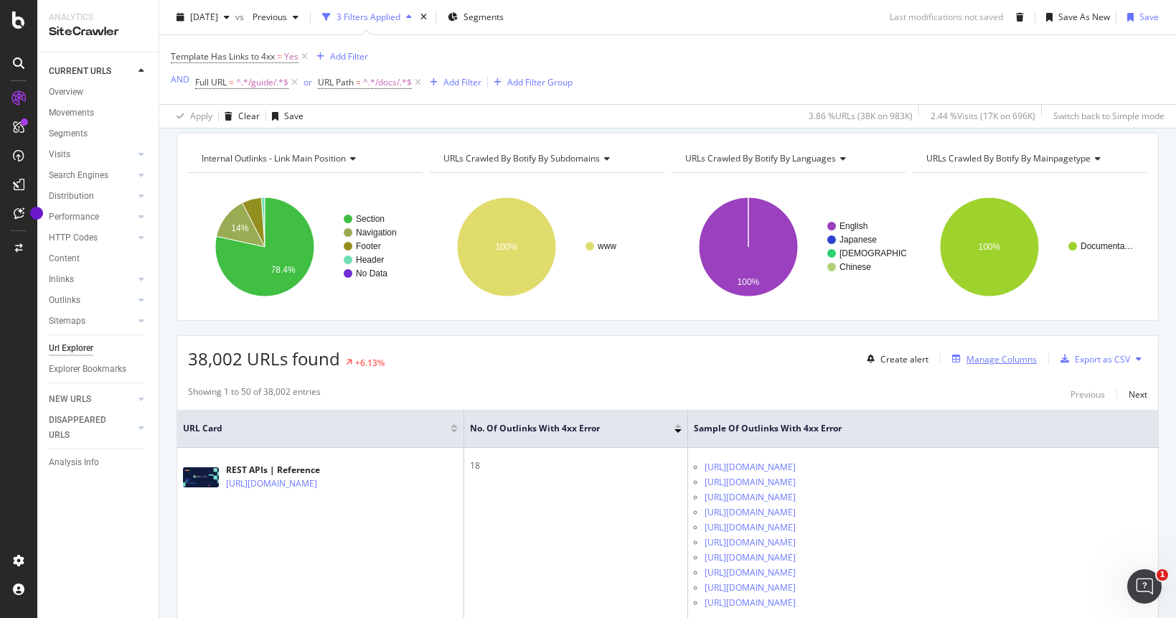
click at [1020, 365] on div "Manage Columns" at bounding box center [1002, 359] width 70 height 12
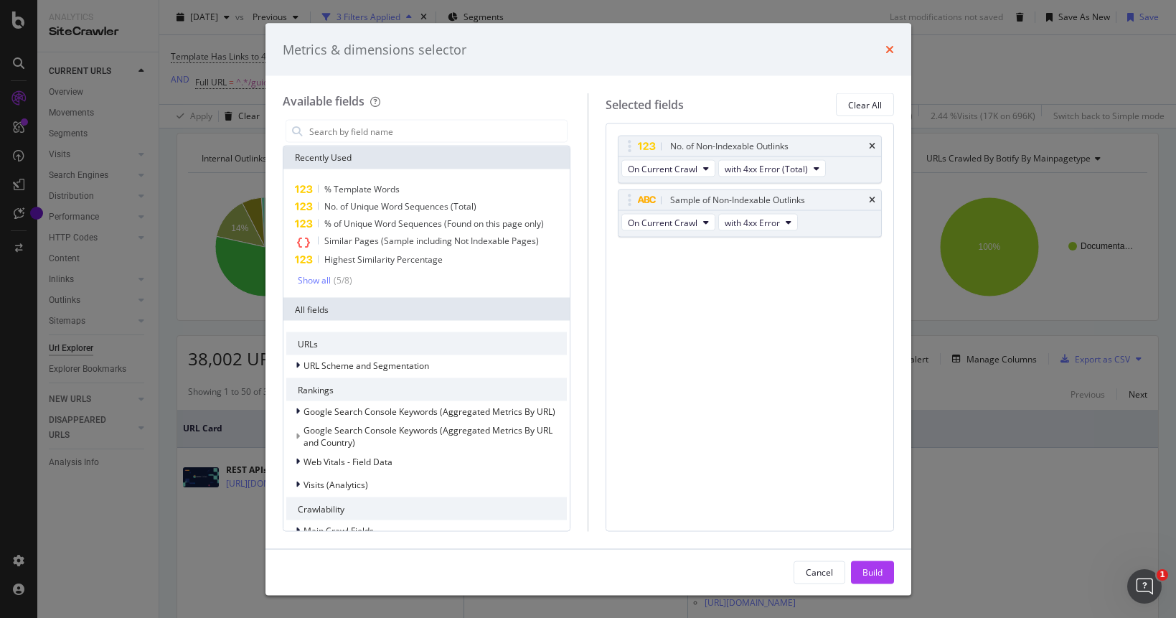
click at [889, 49] on icon "times" at bounding box center [890, 49] width 9 height 11
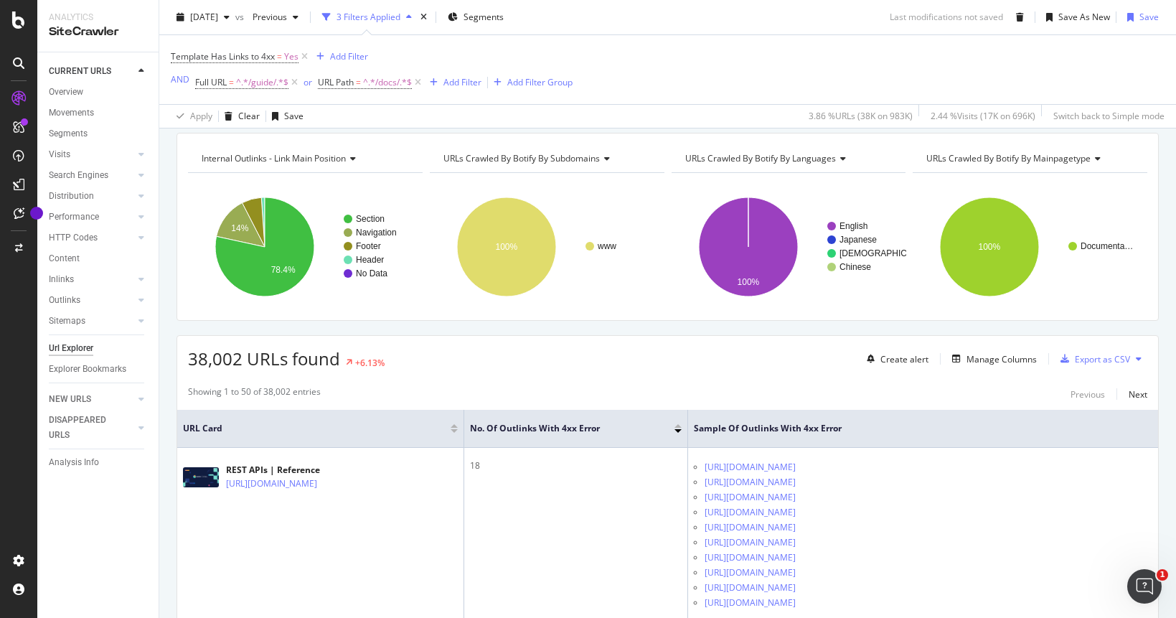
click at [1133, 357] on button at bounding box center [1138, 358] width 17 height 23
click at [1115, 360] on div "Export as CSV" at bounding box center [1102, 359] width 55 height 12
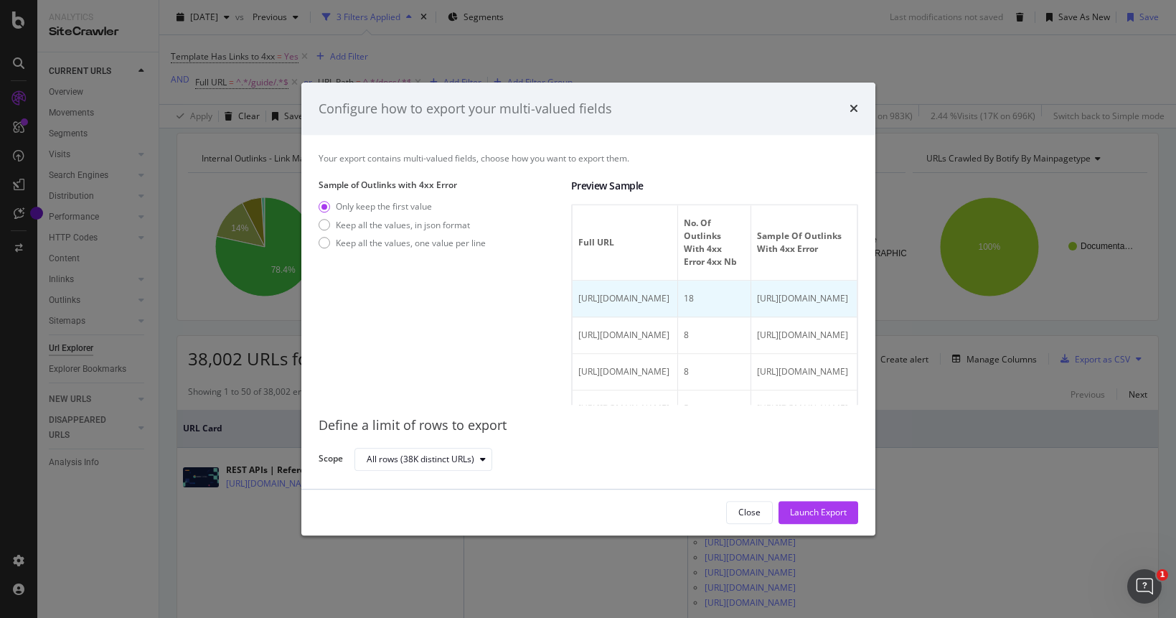
scroll to position [0, 0]
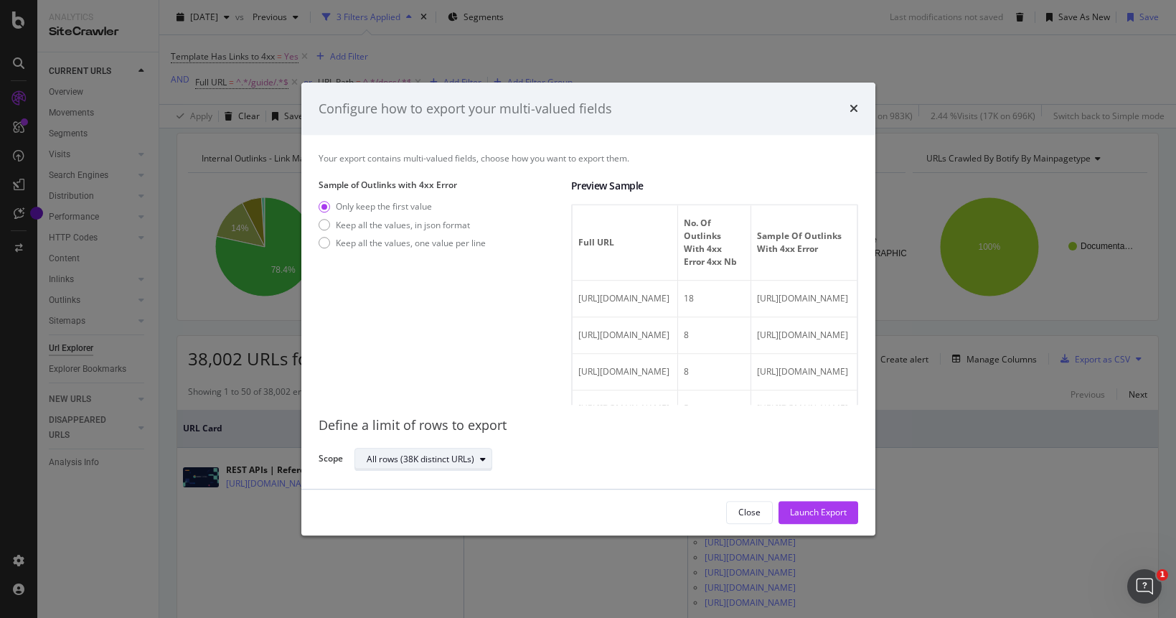
click at [454, 461] on div "All rows (38K distinct URLs)" at bounding box center [421, 459] width 108 height 9
click at [456, 461] on div "All rows (38K distinct URLs)" at bounding box center [421, 459] width 108 height 9
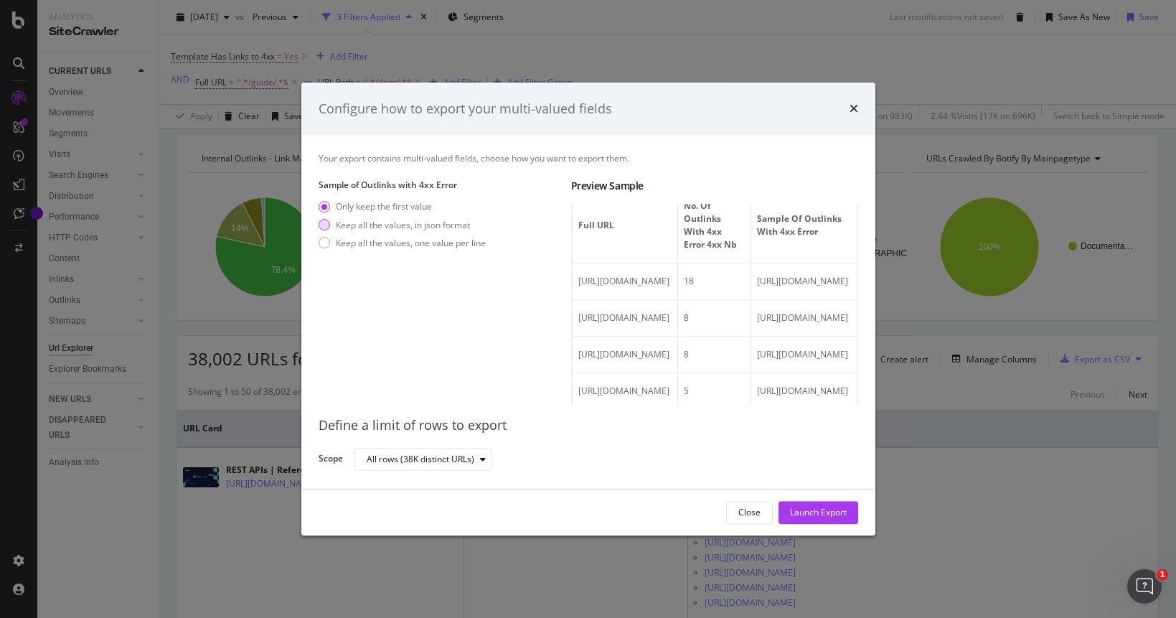
click at [435, 227] on div "Keep all the values, in json format" at bounding box center [403, 225] width 134 height 12
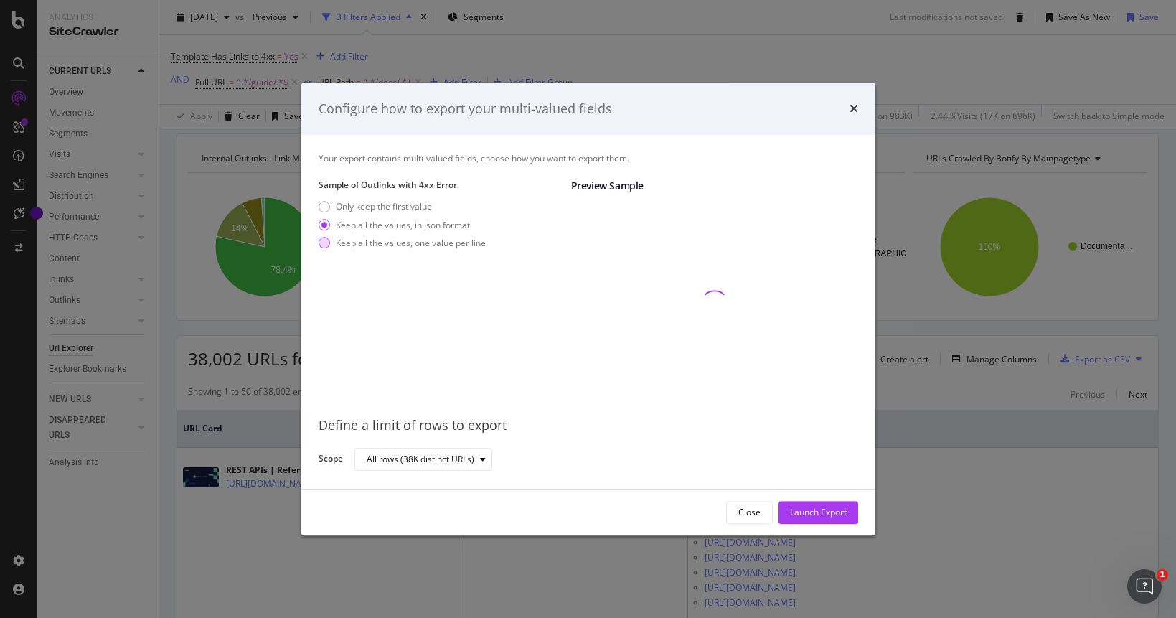
click at [428, 241] on div "Keep all the values, one value per line" at bounding box center [411, 243] width 150 height 12
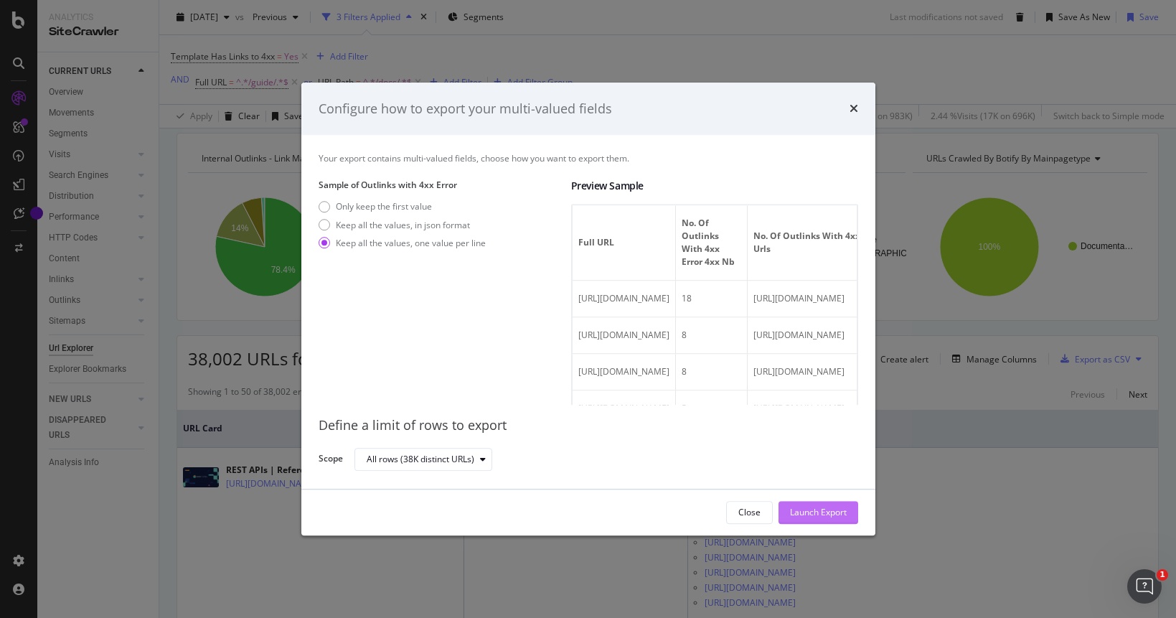
click at [815, 515] on div "Launch Export" at bounding box center [818, 513] width 57 height 12
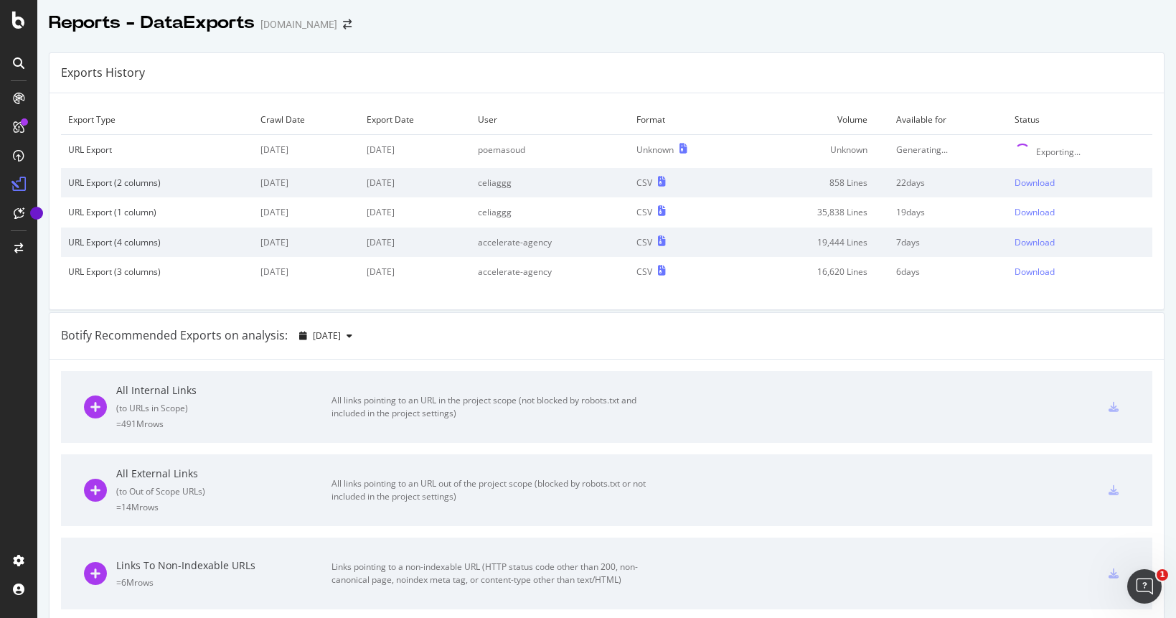
scroll to position [19, 0]
